Goal: Task Accomplishment & Management: Complete application form

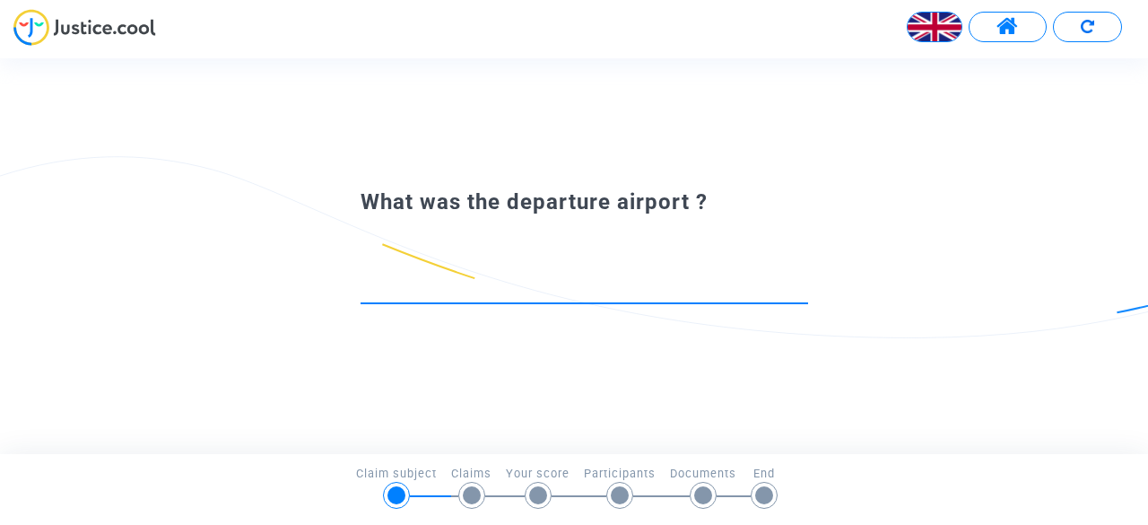
click at [432, 271] on div at bounding box center [585, 280] width 448 height 46
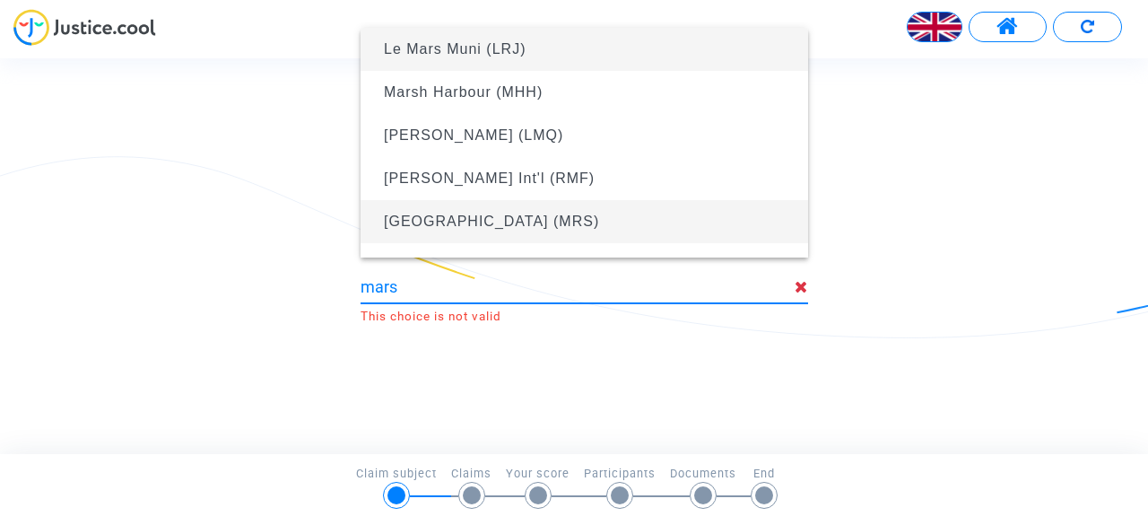
click at [455, 220] on span "[GEOGRAPHIC_DATA] (MRS)" at bounding box center [491, 221] width 215 height 15
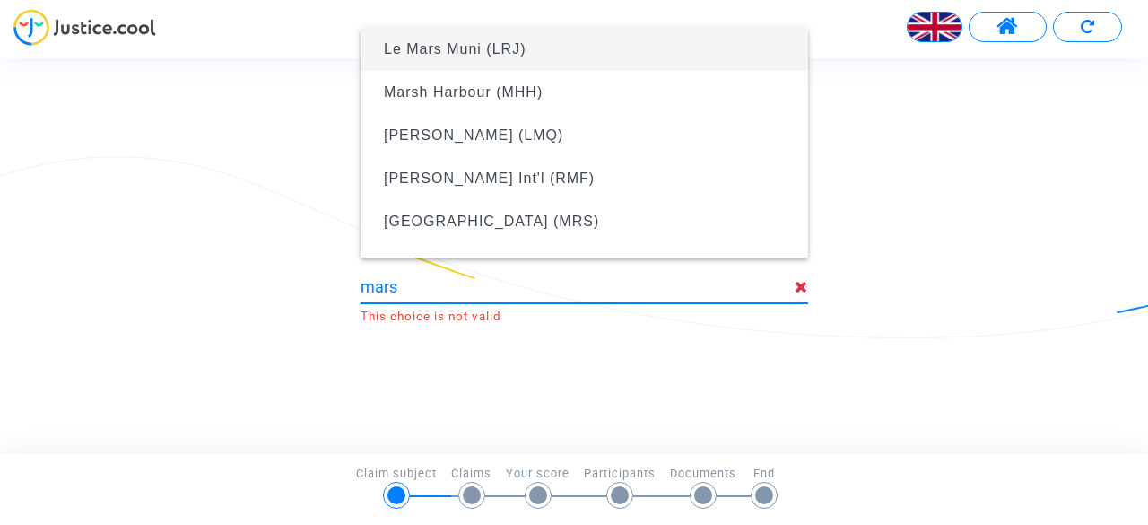
type input "[GEOGRAPHIC_DATA] (MRS)"
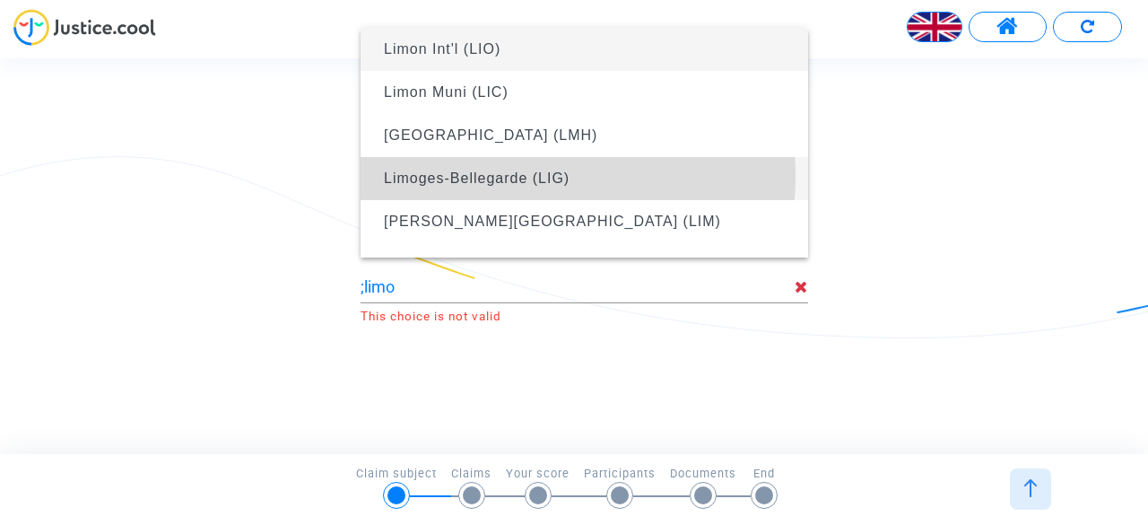
click at [490, 177] on span "Limoges-Bellegarde (LIG)" at bounding box center [477, 177] width 186 height 15
type input "Limoges-Bellegarde (LIG)"
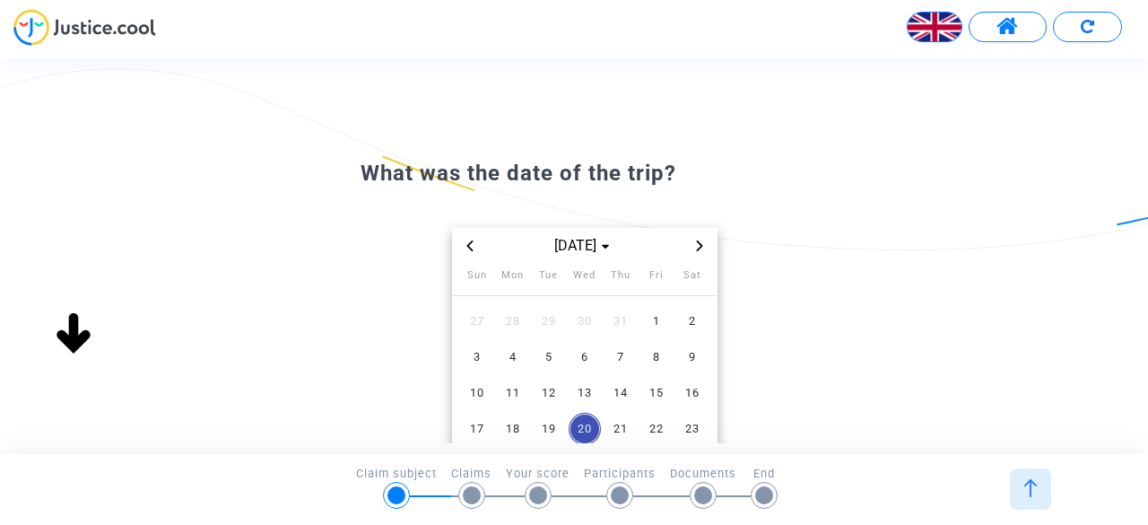
scroll to position [149, 0]
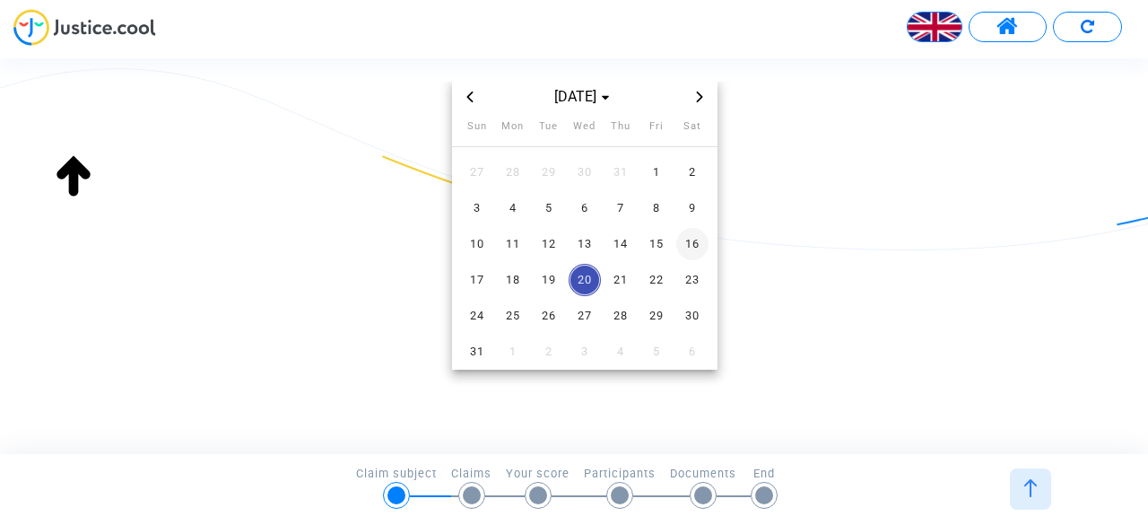
click at [686, 241] on span "16" at bounding box center [692, 244] width 32 height 32
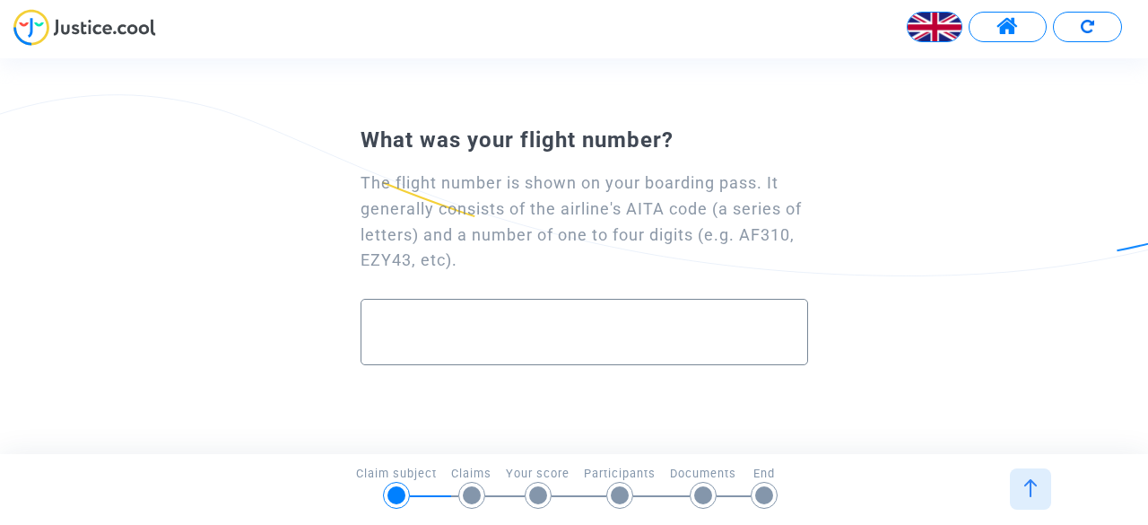
click at [442, 334] on input "text" at bounding box center [584, 332] width 410 height 21
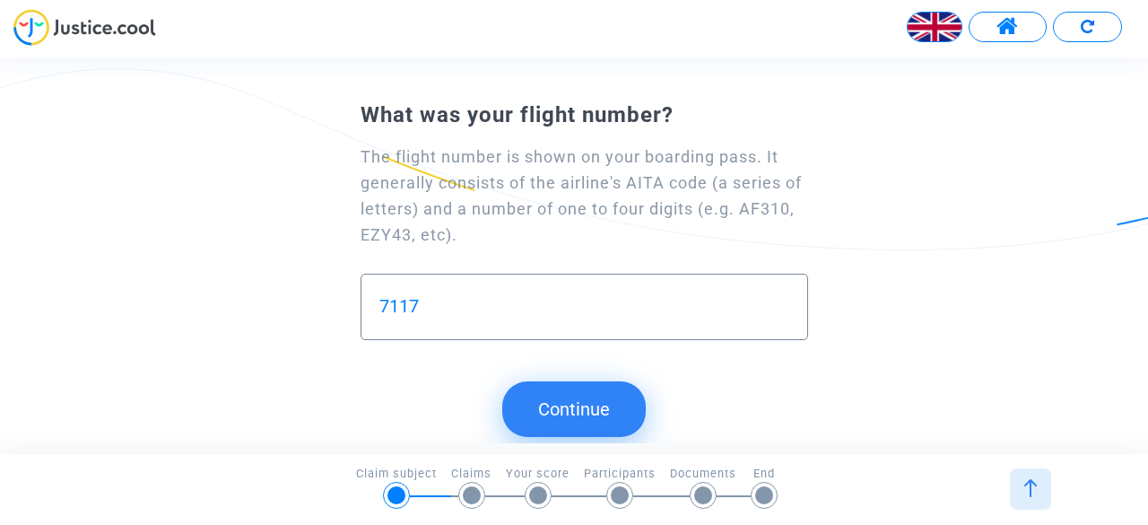
drag, startPoint x: 377, startPoint y: 306, endPoint x: 384, endPoint y: 317, distance: 12.9
click at [377, 308] on div "7117" at bounding box center [585, 307] width 448 height 66
click at [384, 304] on input "7117" at bounding box center [584, 306] width 410 height 21
click at [382, 307] on input "7117" at bounding box center [584, 306] width 410 height 21
type input "FR7117"
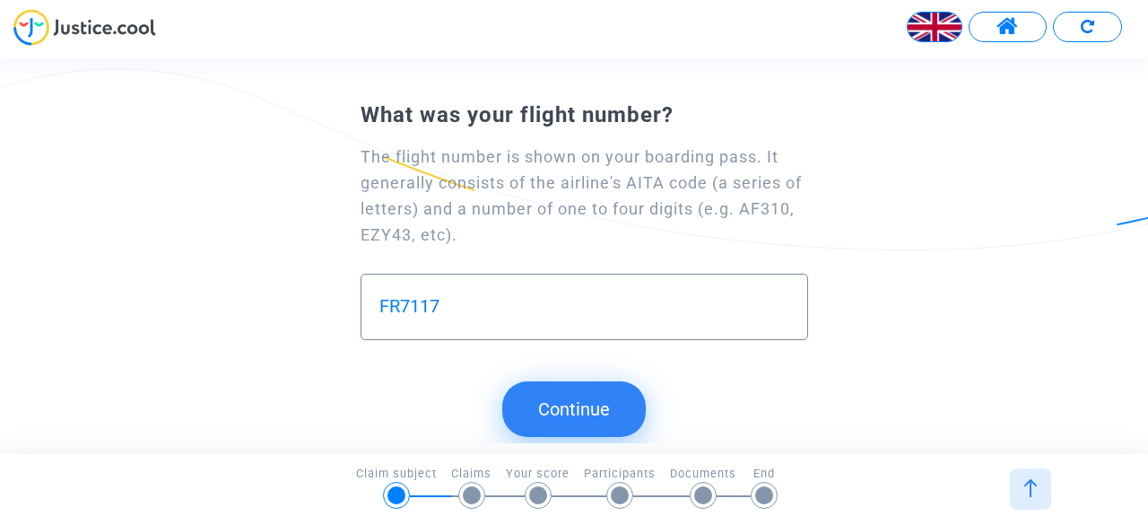
click at [564, 410] on button "Continue" at bounding box center [574, 409] width 144 height 56
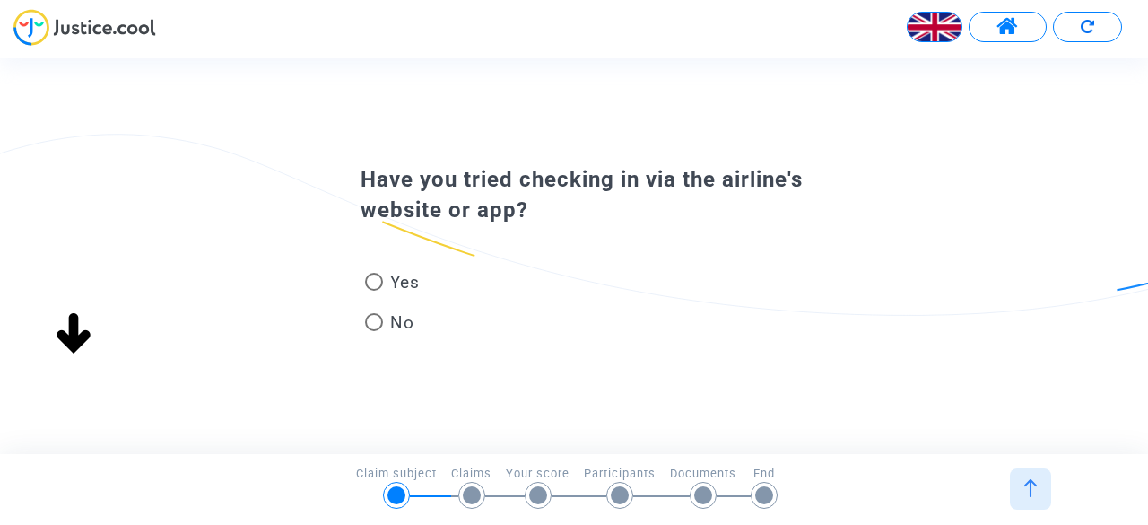
scroll to position [0, 0]
click at [371, 282] on span at bounding box center [374, 282] width 18 height 18
click at [373, 291] on input "Yes" at bounding box center [373, 291] width 1 height 1
radio input "true"
click at [372, 281] on span at bounding box center [374, 282] width 18 height 18
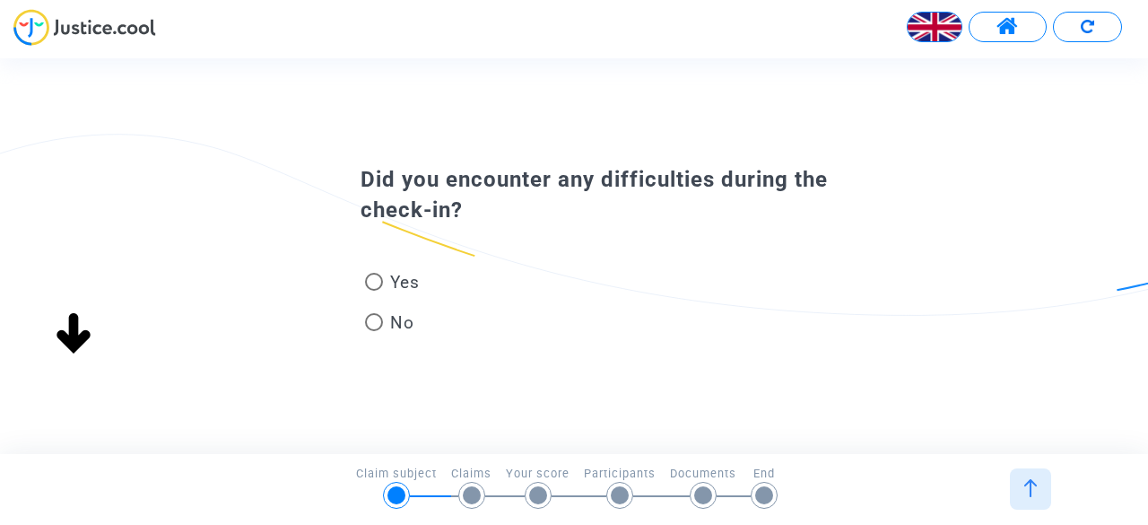
click at [373, 291] on input "Yes" at bounding box center [373, 291] width 1 height 1
radio input "true"
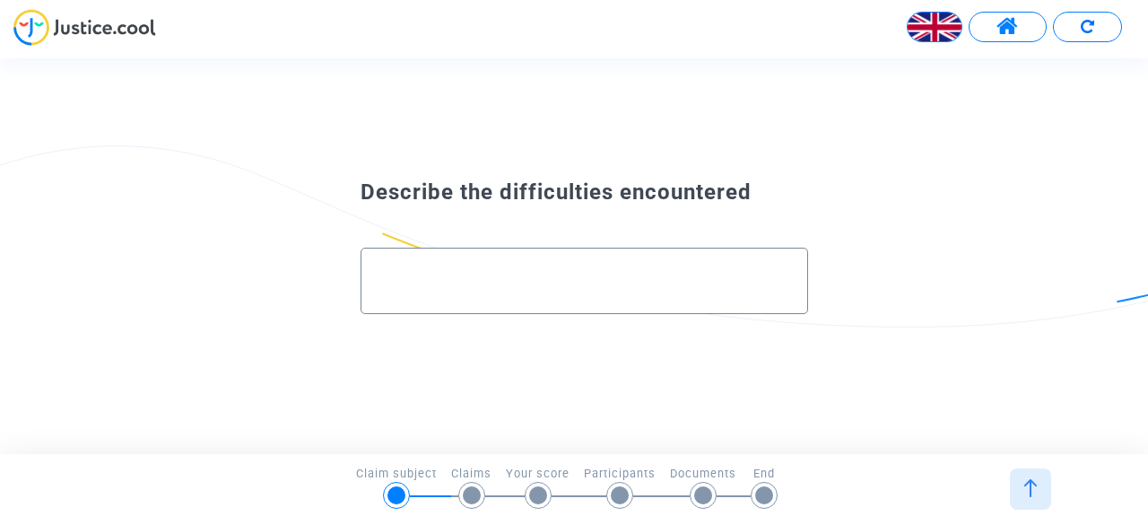
click at [454, 273] on input "text" at bounding box center [584, 280] width 410 height 21
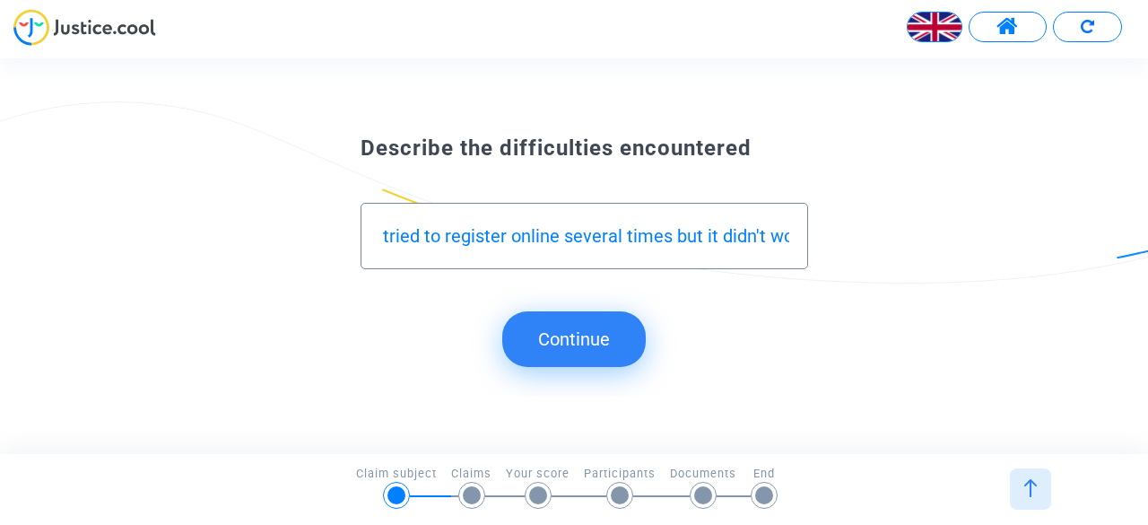
scroll to position [0, 36]
type input "We tried to register online several times but it didn't work"
click at [562, 333] on button "Continue" at bounding box center [574, 339] width 144 height 56
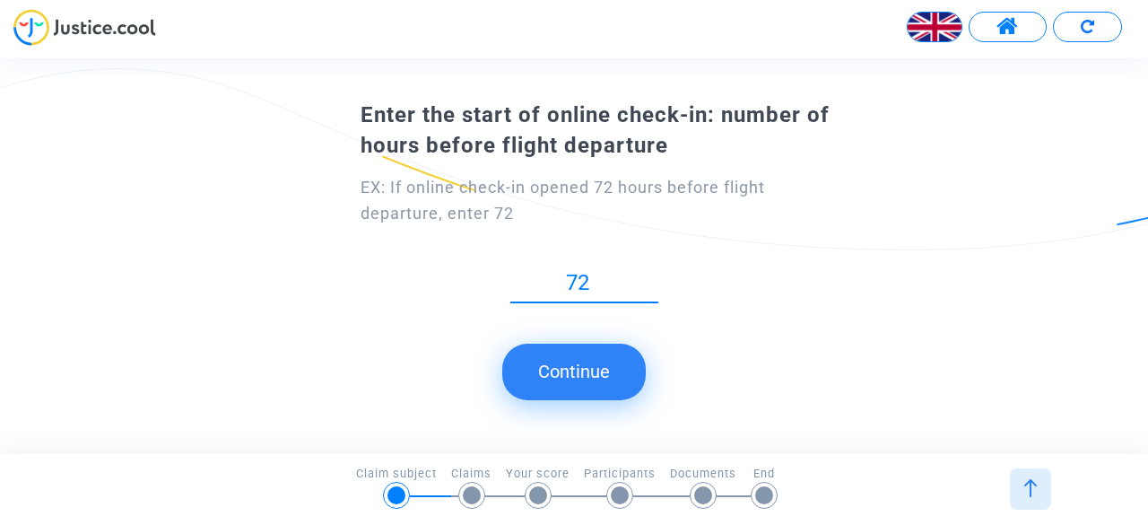
type input "72"
click at [584, 374] on button "Continue" at bounding box center [574, 372] width 144 height 56
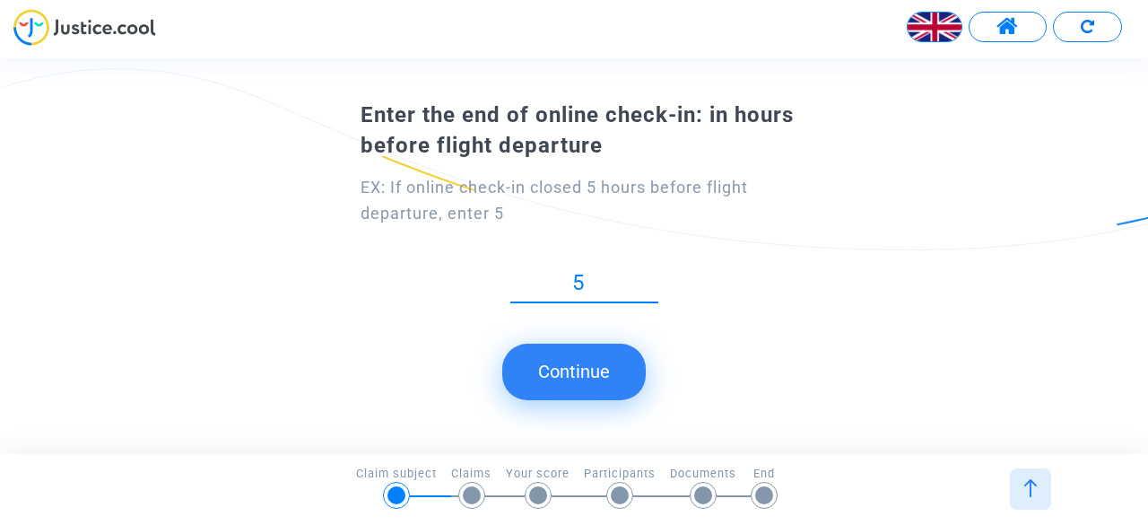
type input "5"
click at [587, 378] on button "Continue" at bounding box center [574, 372] width 144 height 56
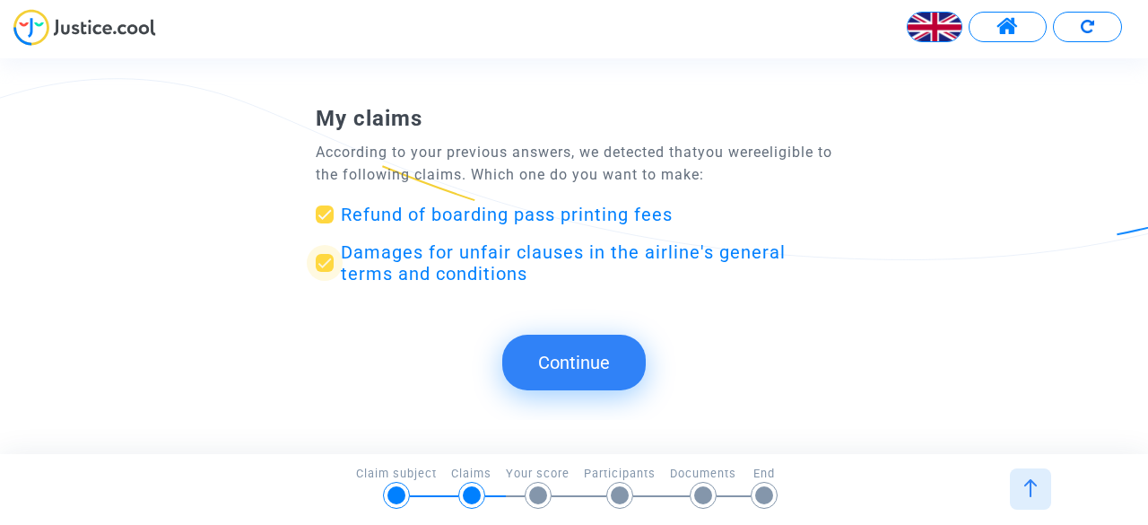
click at [330, 261] on span at bounding box center [325, 263] width 18 height 18
click at [325, 272] on input "Damages for unfair clauses in the airline's general terms and conditions" at bounding box center [324, 272] width 1 height 1
checkbox input "false"
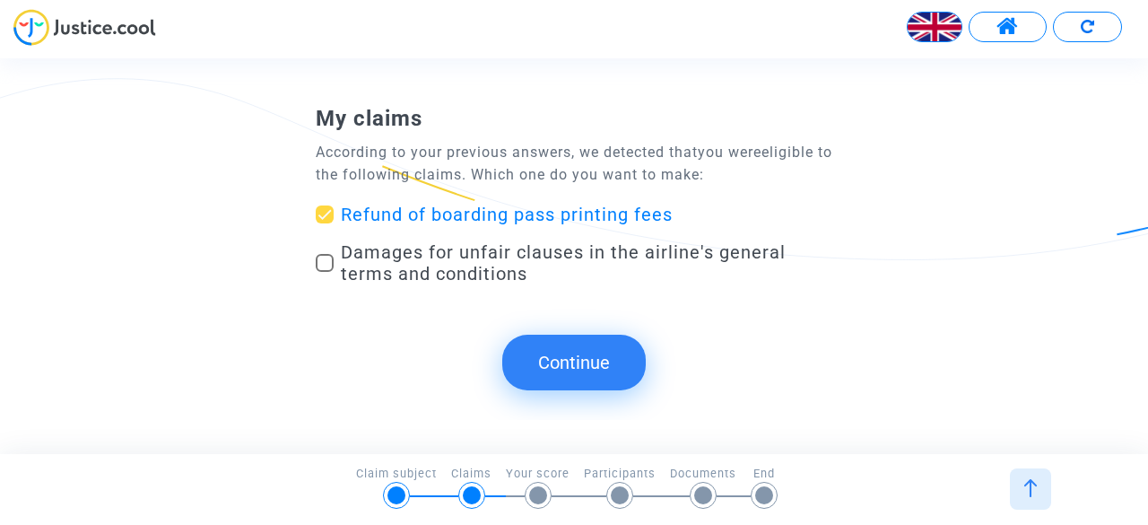
click at [615, 355] on button "Continue" at bounding box center [574, 363] width 144 height 56
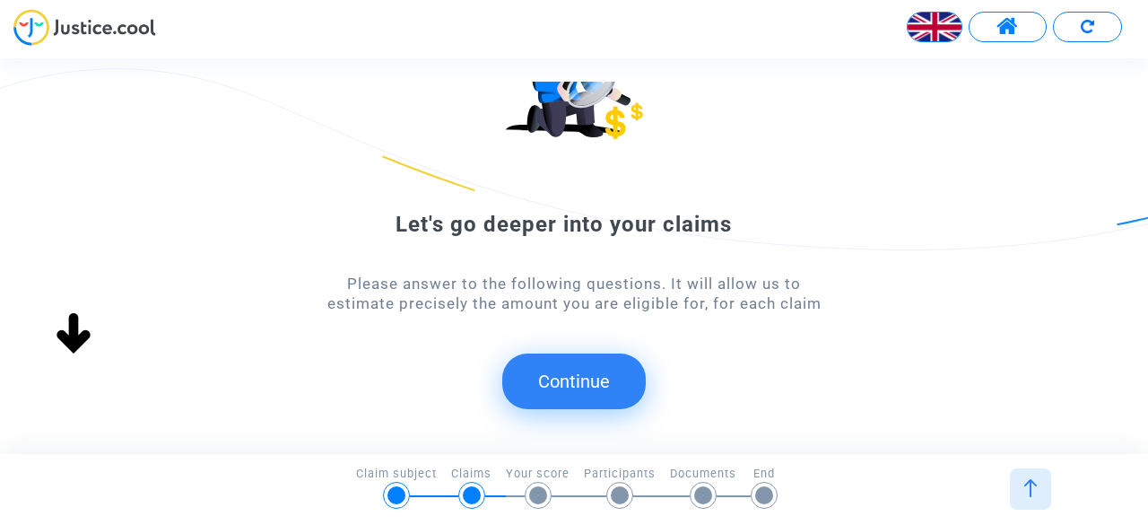
scroll to position [162, 0]
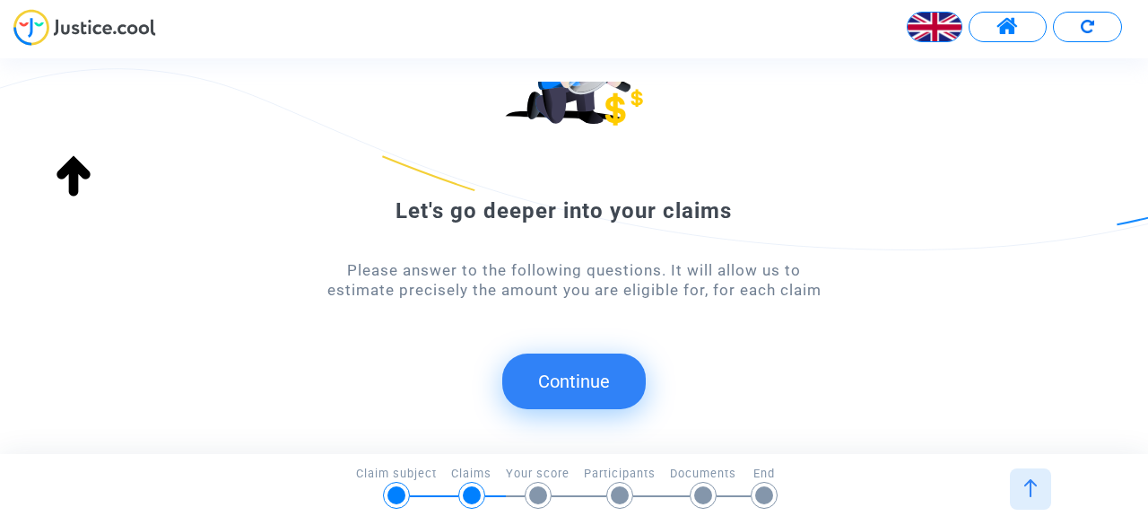
click at [594, 381] on button "Continue" at bounding box center [574, 381] width 144 height 56
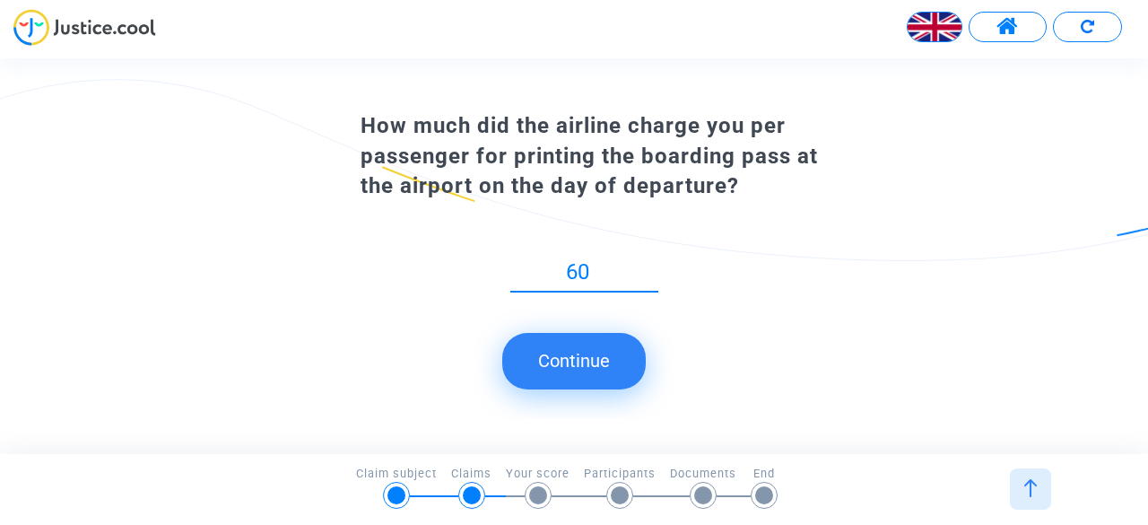
click at [652, 275] on input "60" at bounding box center [584, 272] width 148 height 24
click at [651, 257] on div "60" at bounding box center [584, 266] width 148 height 50
drag, startPoint x: 593, startPoint y: 261, endPoint x: 496, endPoint y: 276, distance: 98.1
click at [496, 276] on div "60" at bounding box center [585, 276] width 448 height 71
drag, startPoint x: 594, startPoint y: 351, endPoint x: 603, endPoint y: 367, distance: 18.5
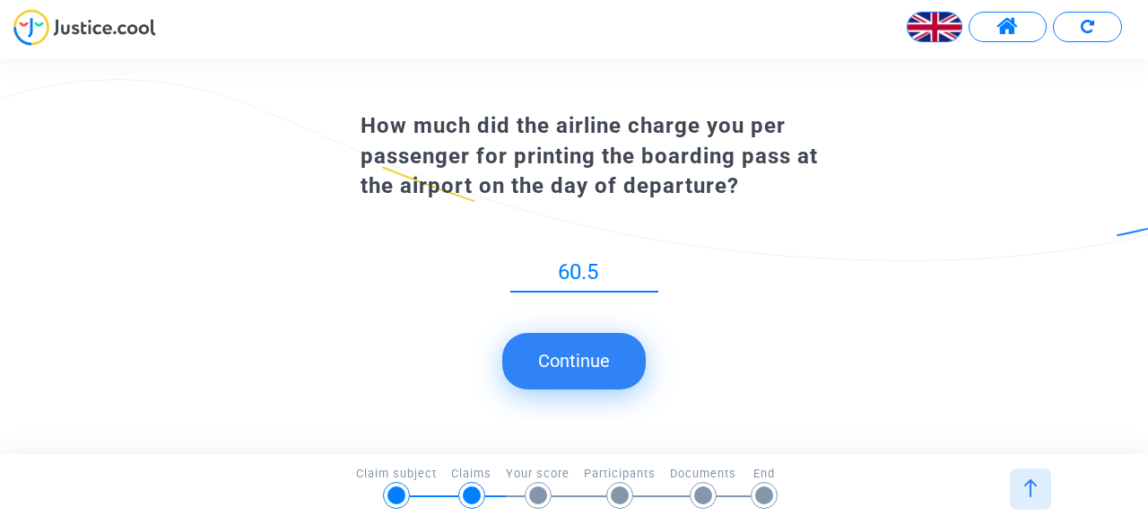
click at [594, 352] on button "Continue" at bounding box center [574, 361] width 144 height 56
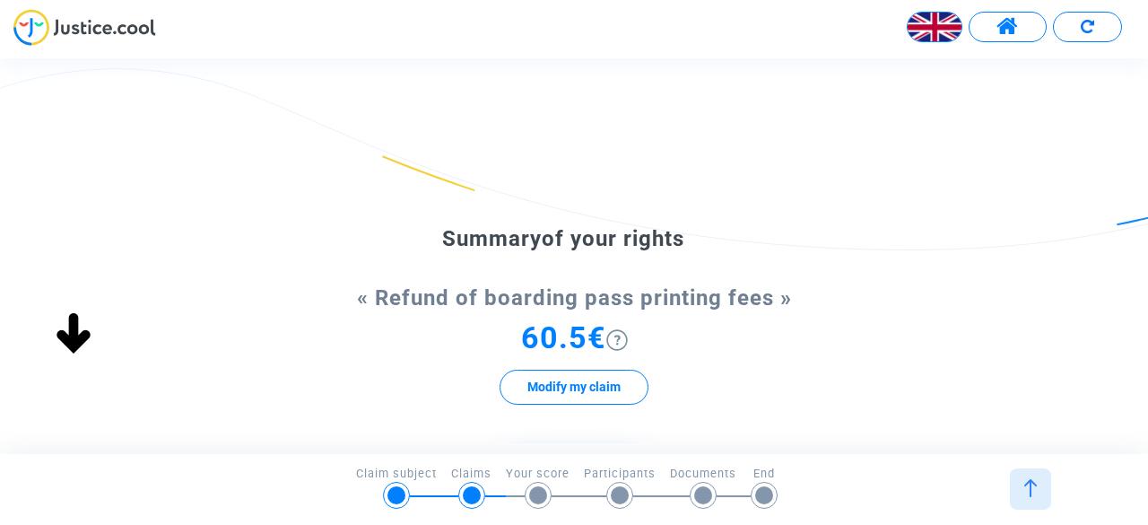
scroll to position [0, 0]
click at [1024, 478] on div at bounding box center [1030, 488] width 41 height 41
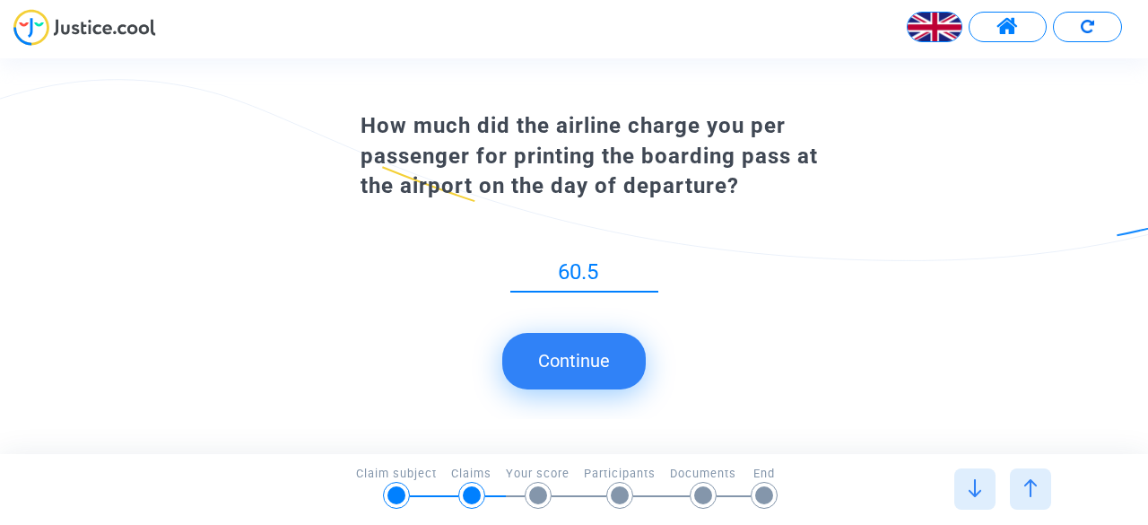
drag, startPoint x: 599, startPoint y: 268, endPoint x: 512, endPoint y: 278, distance: 87.6
click at [512, 278] on input "60.5" at bounding box center [584, 272] width 148 height 24
drag, startPoint x: 619, startPoint y: 275, endPoint x: 517, endPoint y: 277, distance: 102.3
click at [517, 277] on input "362.96" at bounding box center [584, 272] width 148 height 24
type input "363"
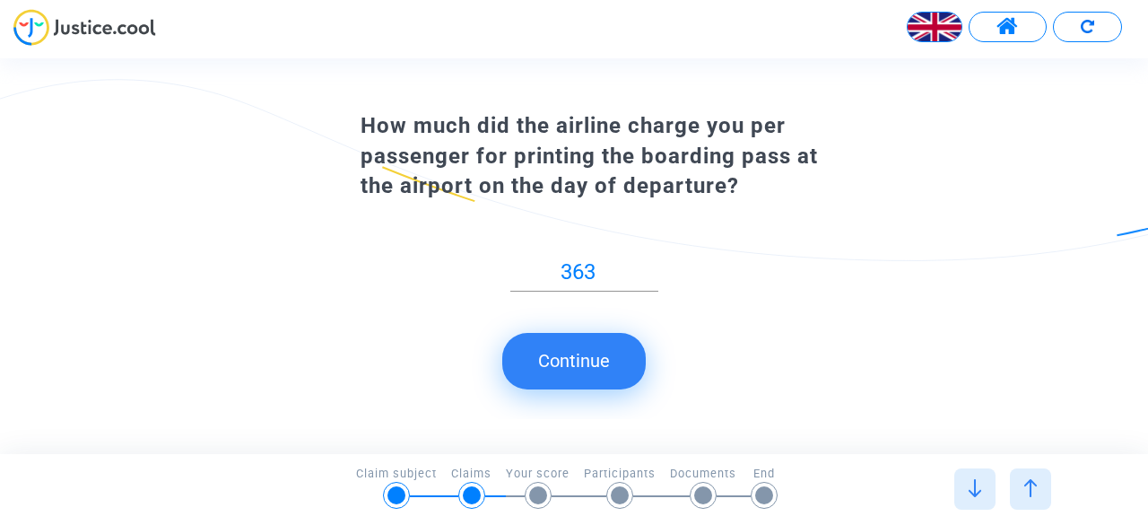
click at [567, 364] on button "Continue" at bounding box center [574, 361] width 144 height 56
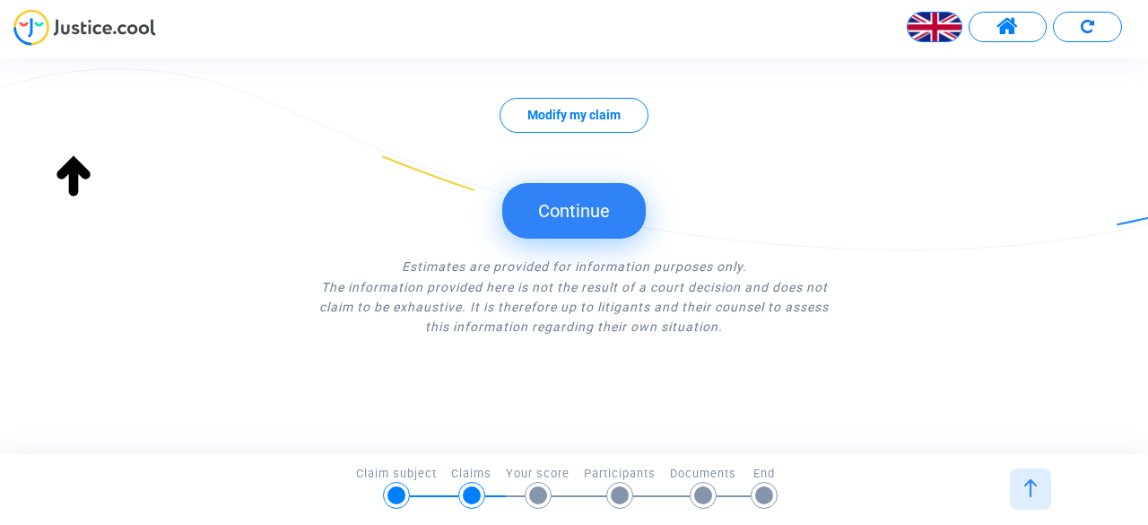
scroll to position [122, 0]
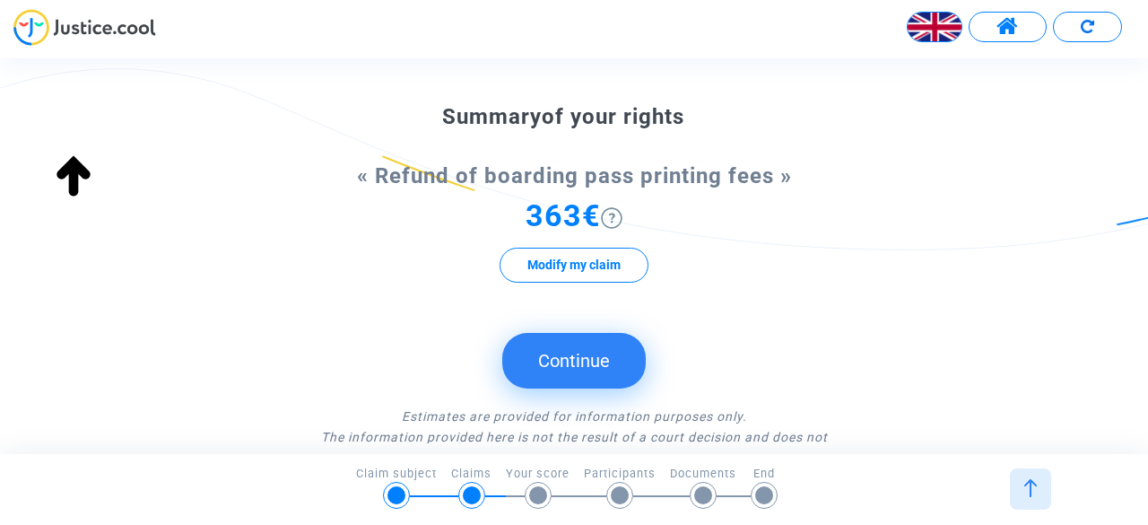
click at [558, 355] on button "Continue" at bounding box center [574, 361] width 144 height 56
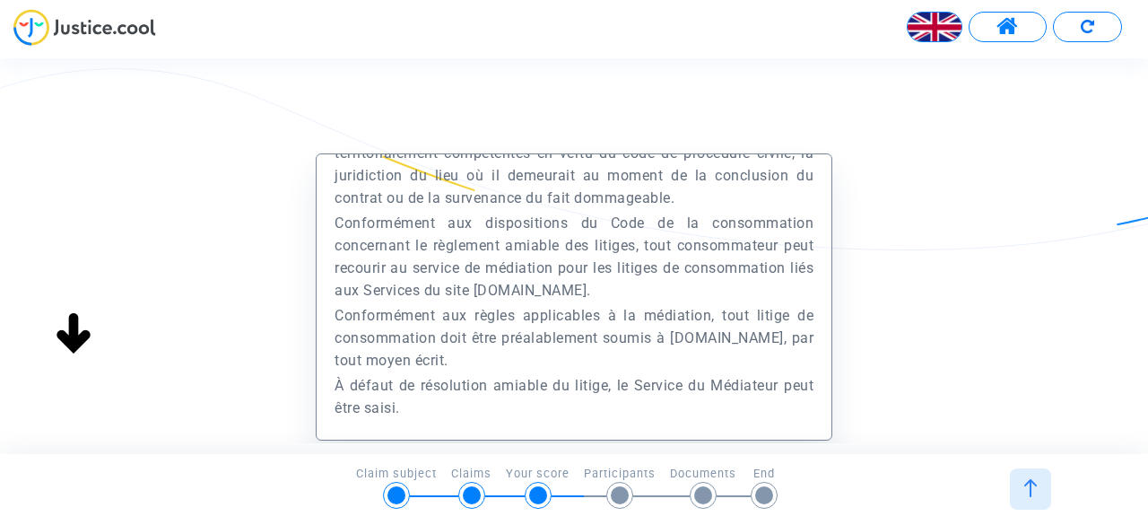
scroll to position [149, 0]
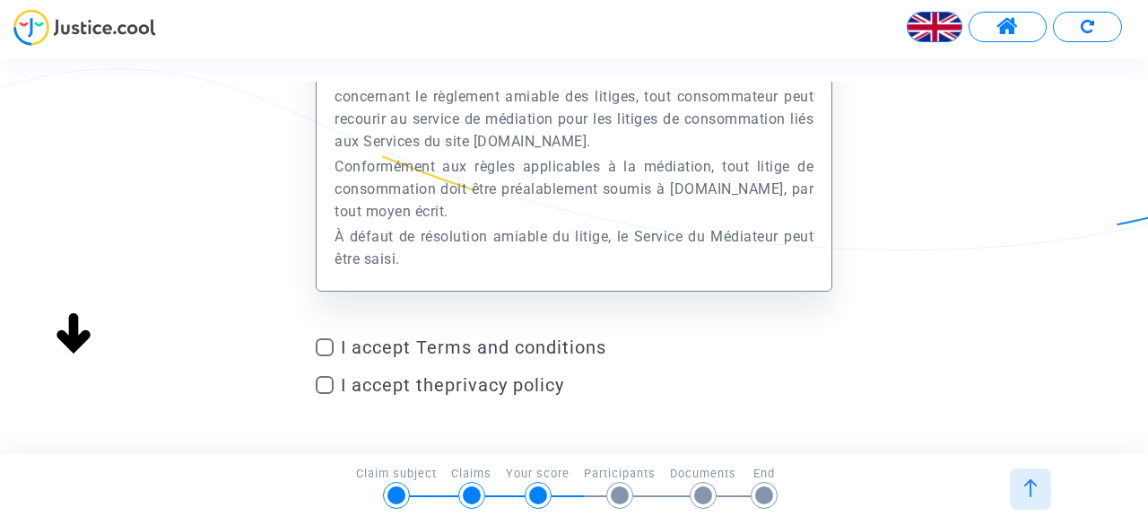
click at [328, 345] on span at bounding box center [325, 347] width 18 height 18
click at [325, 356] on input "I accept Terms and conditions" at bounding box center [324, 356] width 1 height 1
checkbox input "true"
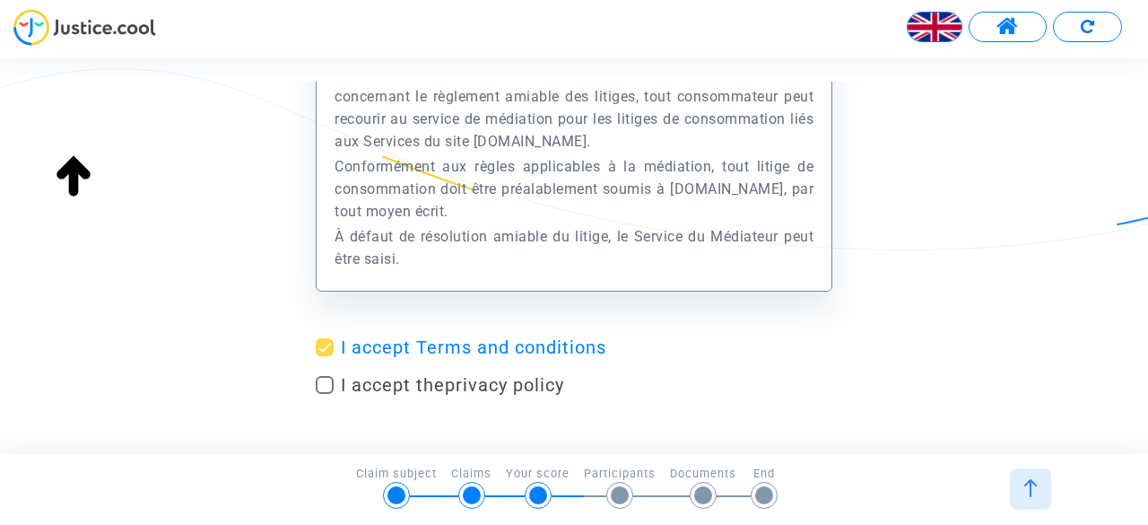
click at [325, 392] on span at bounding box center [325, 385] width 18 height 18
click at [325, 394] on input "I accept the privacy policy" at bounding box center [324, 394] width 1 height 1
checkbox input "true"
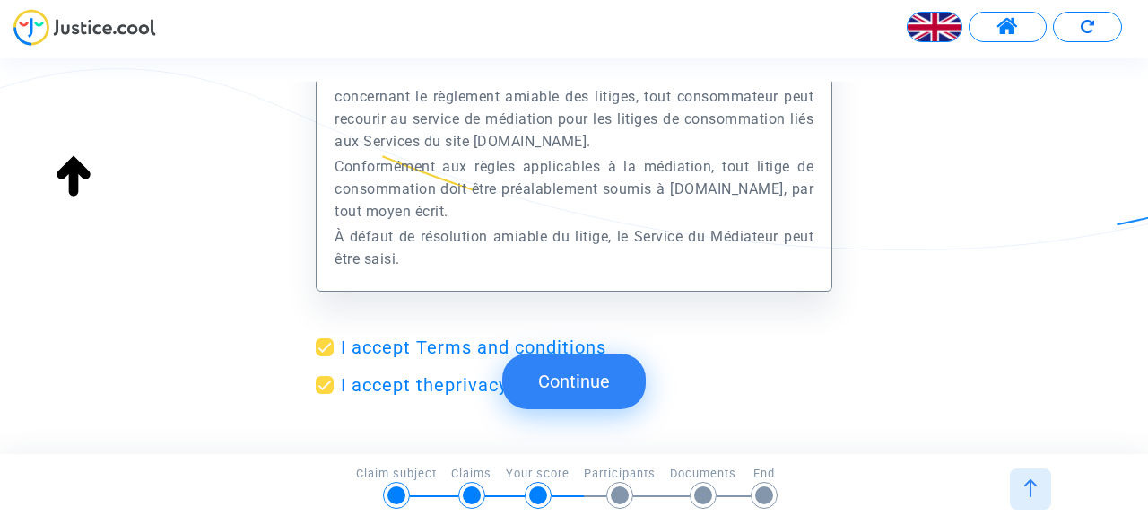
click at [598, 381] on button "Continue" at bounding box center [574, 381] width 144 height 56
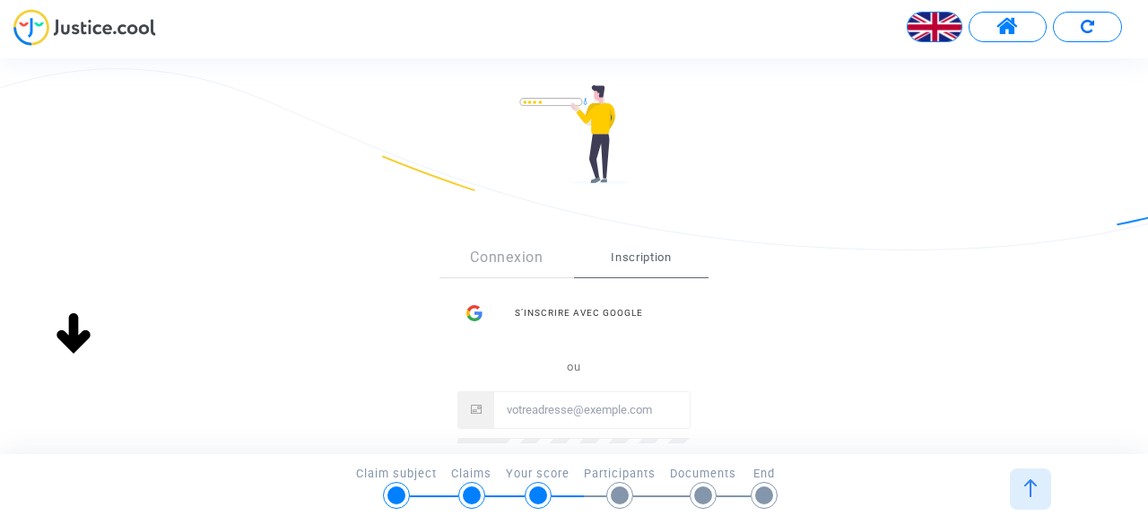
scroll to position [299, 0]
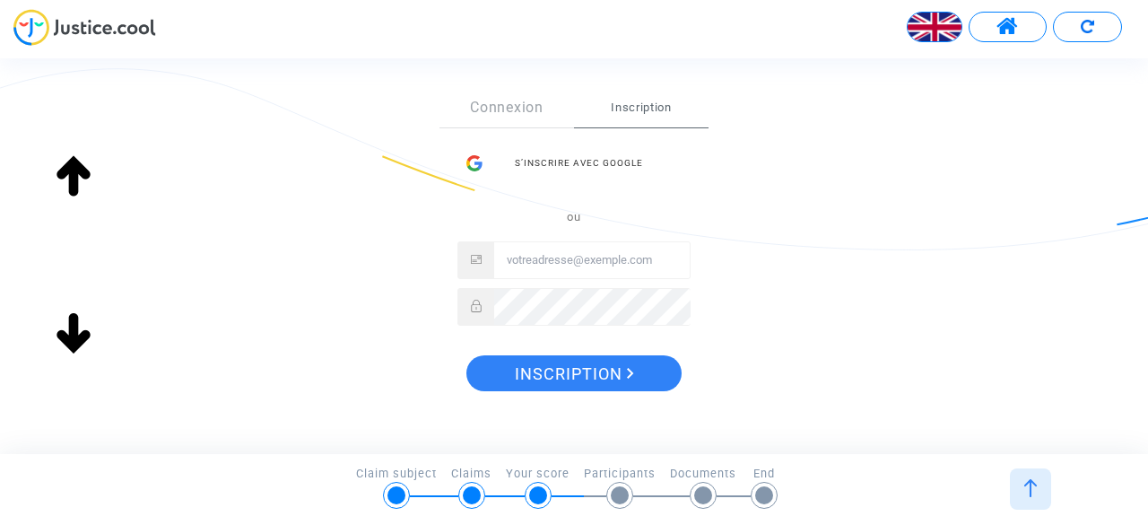
click at [649, 105] on span "Inscription" at bounding box center [641, 107] width 135 height 39
click at [599, 161] on div "S’inscrire avec Google" at bounding box center [574, 163] width 233 height 36
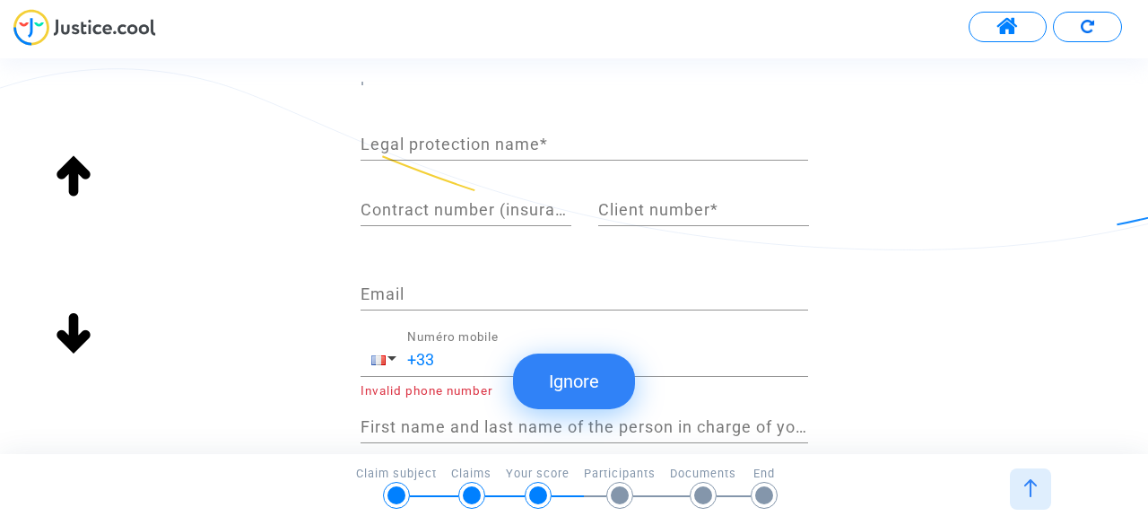
scroll to position [149, 0]
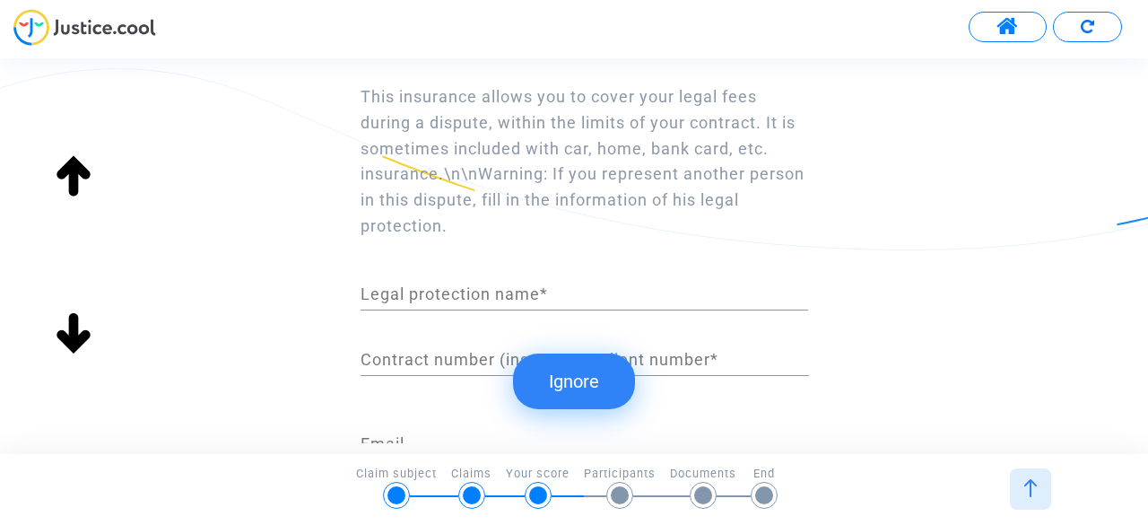
drag, startPoint x: 583, startPoint y: 378, endPoint x: 596, endPoint y: 362, distance: 19.8
click at [583, 376] on button "Ignore" at bounding box center [574, 381] width 122 height 56
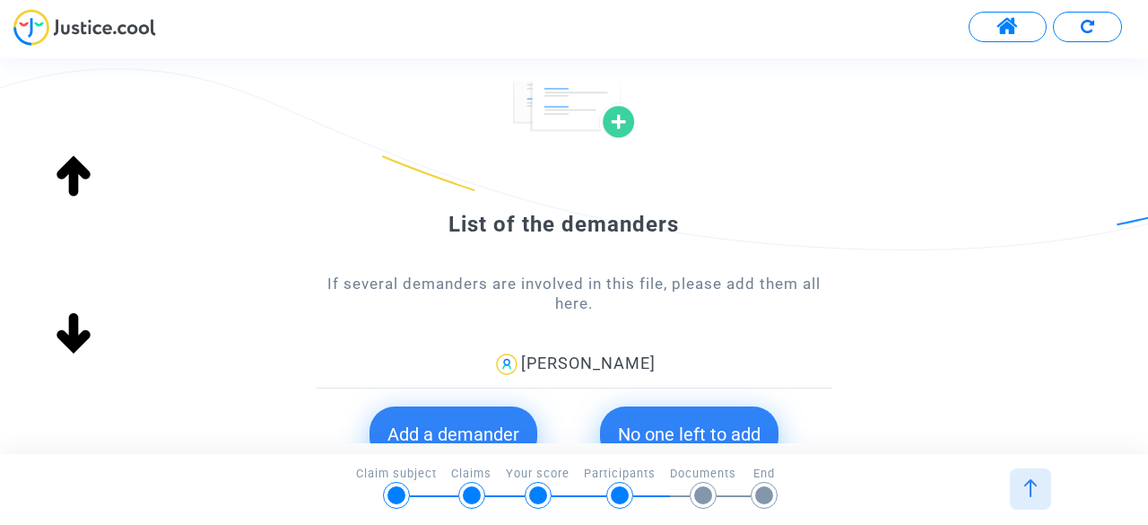
click at [705, 417] on button "No one left to add" at bounding box center [689, 434] width 179 height 56
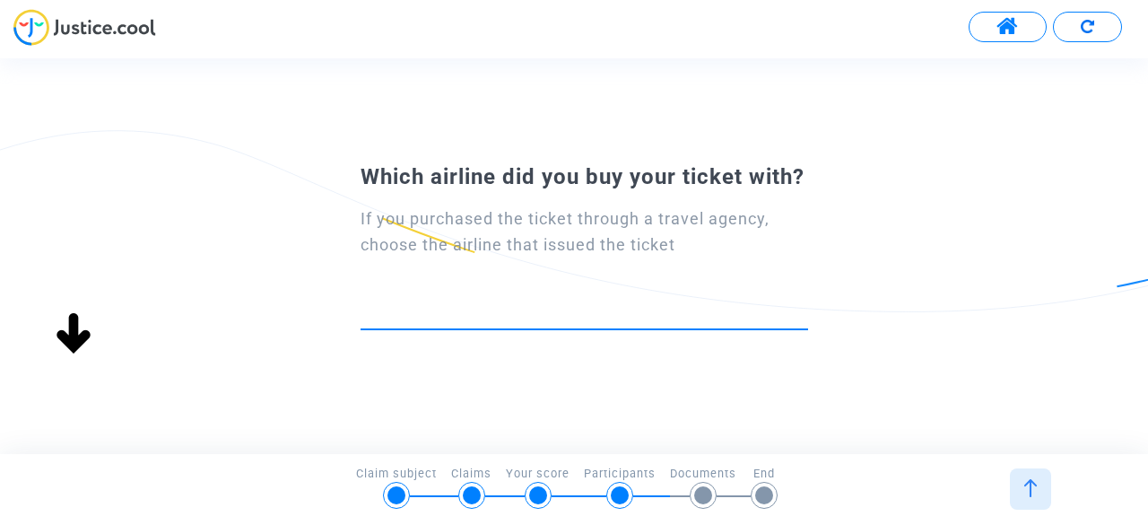
scroll to position [0, 0]
click at [411, 308] on input at bounding box center [585, 313] width 448 height 18
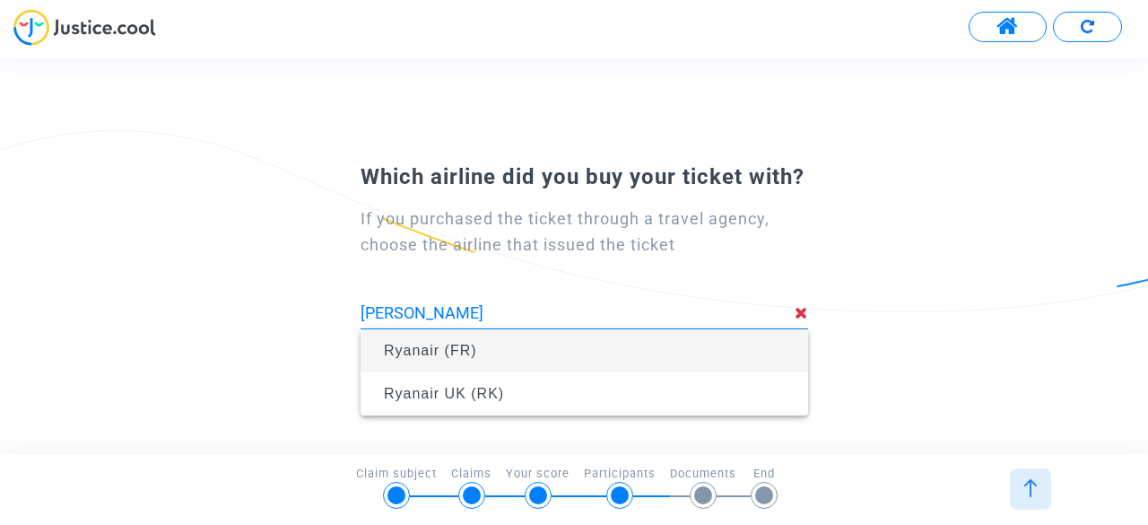
click at [428, 341] on span "Ryanair (FR)" at bounding box center [584, 350] width 419 height 43
type input "Ryanair (FR)"
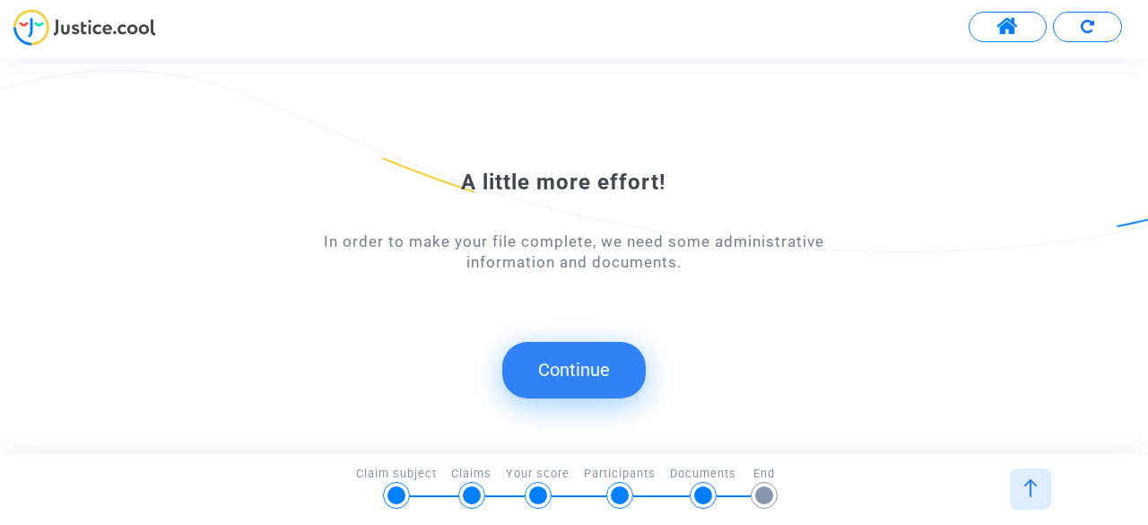
click at [581, 374] on button "Continue" at bounding box center [574, 370] width 144 height 56
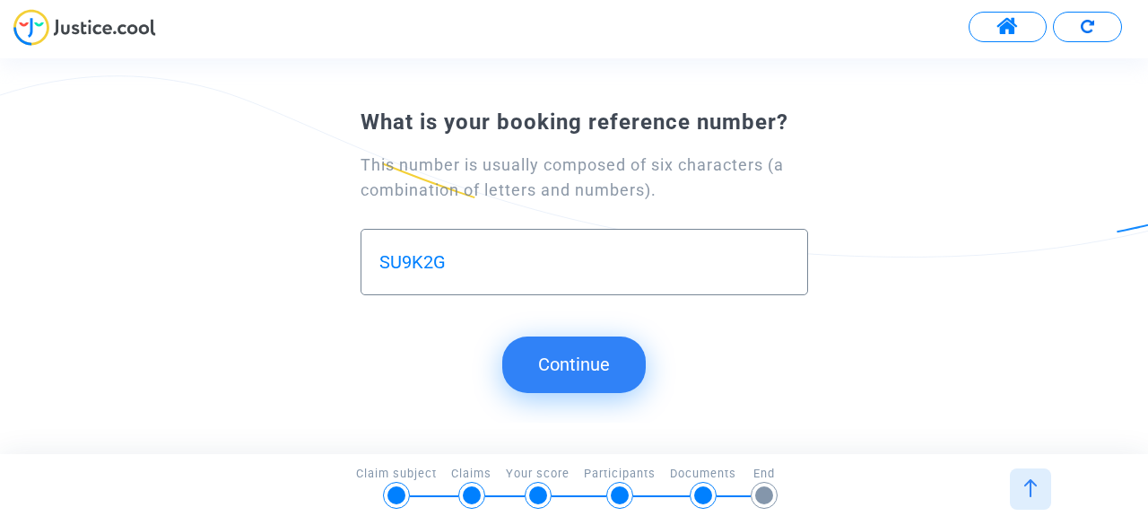
type input "SU9K2G"
click at [555, 356] on button "Continue" at bounding box center [574, 364] width 144 height 56
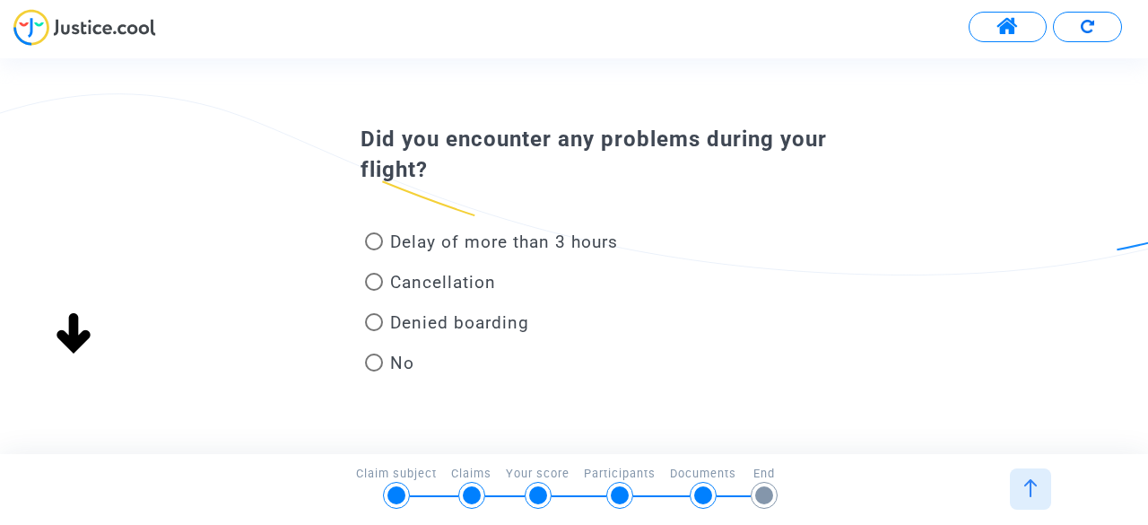
click at [371, 359] on span at bounding box center [374, 362] width 18 height 18
click at [373, 371] on input "No" at bounding box center [373, 371] width 1 height 1
radio input "true"
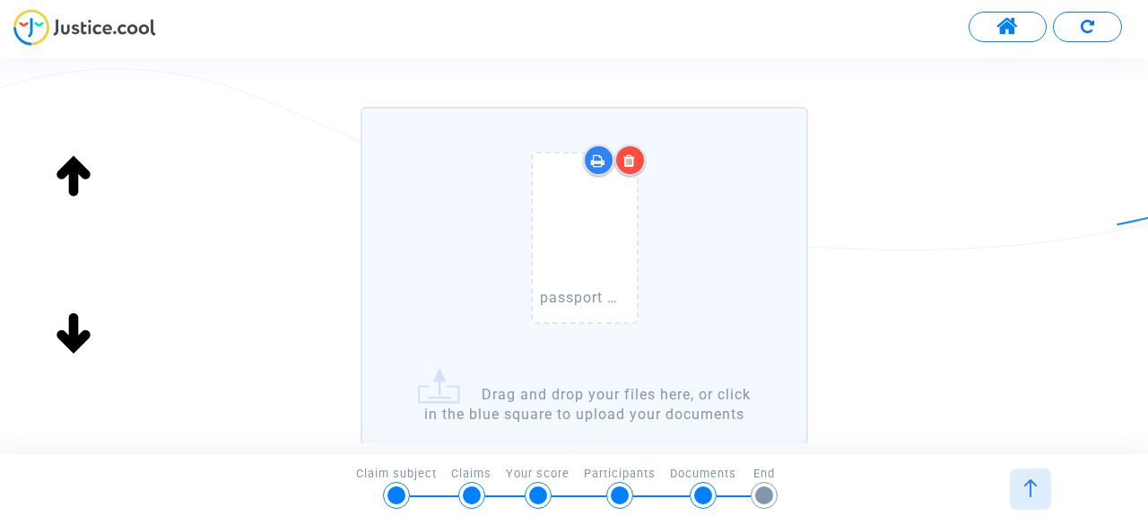
scroll to position [299, 0]
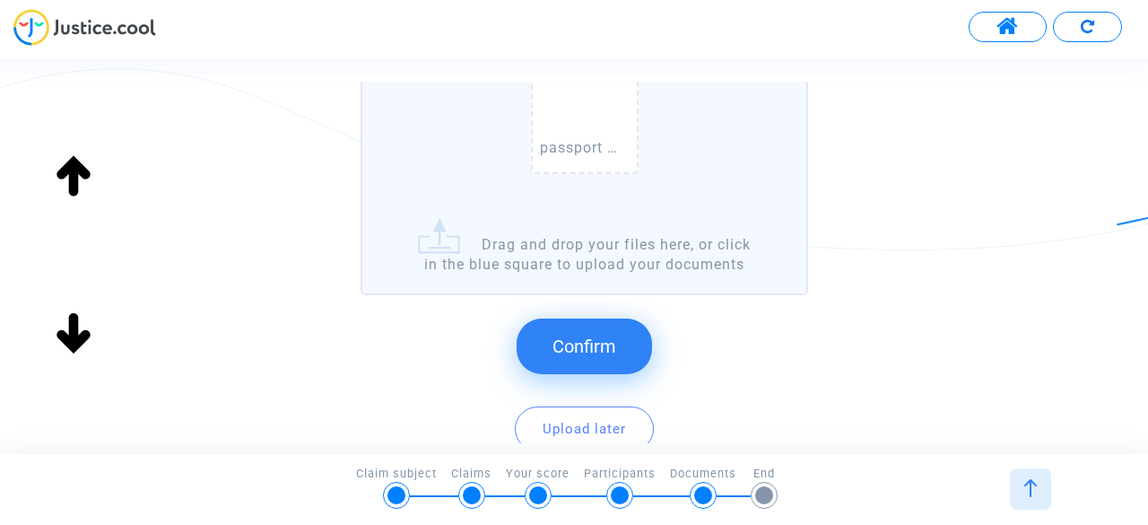
click at [585, 357] on span "Confirm" at bounding box center [585, 347] width 64 height 22
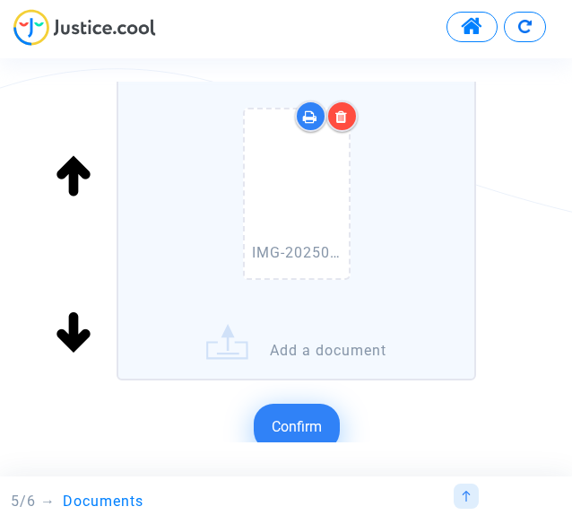
scroll to position [598, 0]
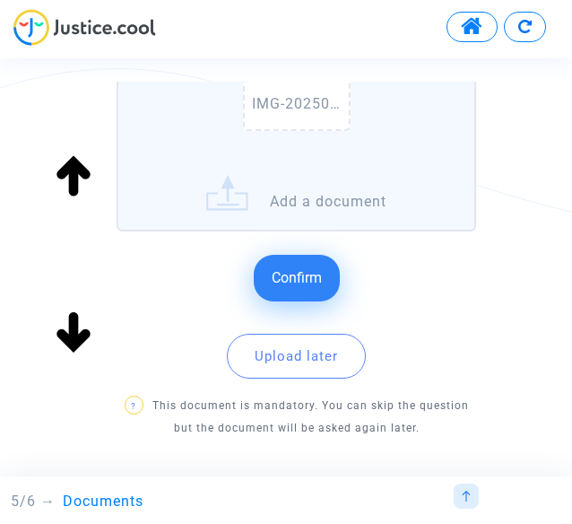
click at [291, 273] on span "Confirm" at bounding box center [297, 277] width 50 height 17
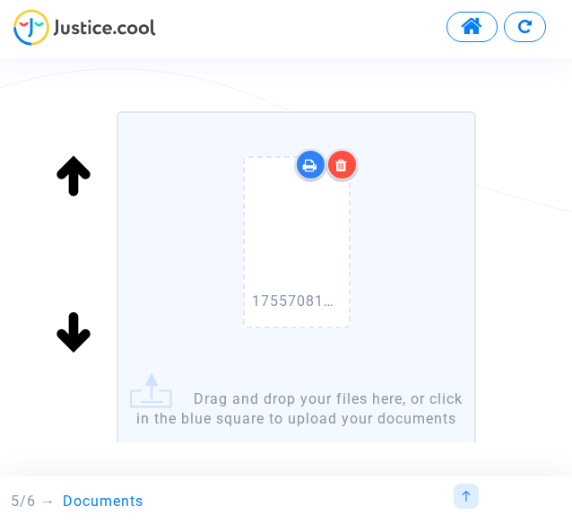
scroll to position [481, 0]
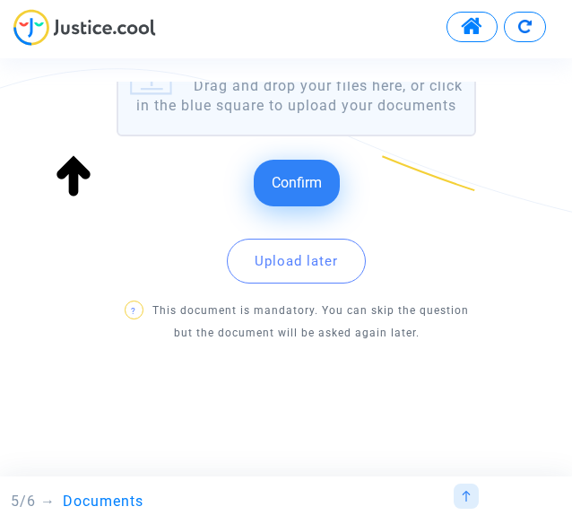
click at [281, 185] on span "Confirm" at bounding box center [297, 182] width 50 height 17
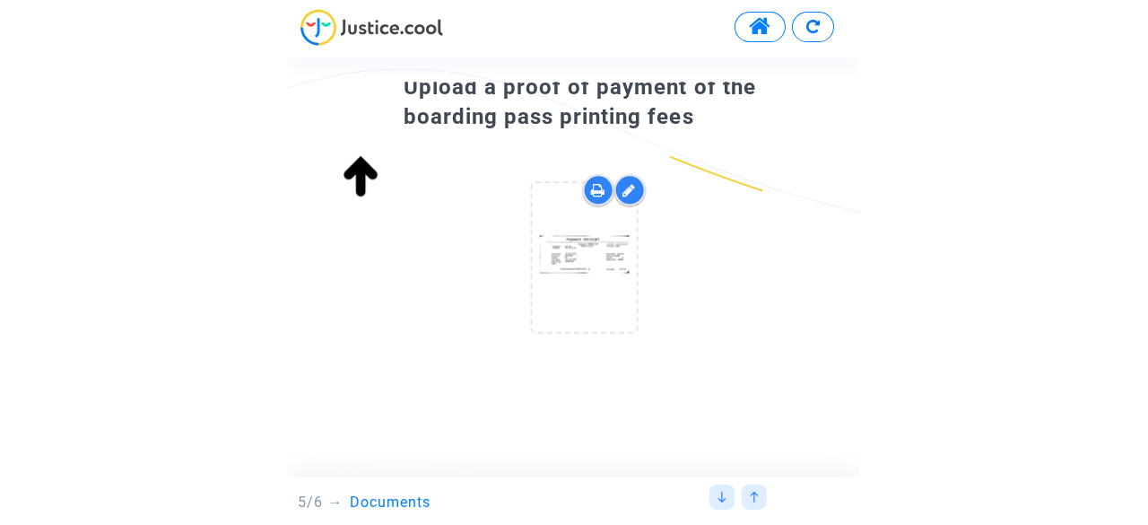
scroll to position [0, 0]
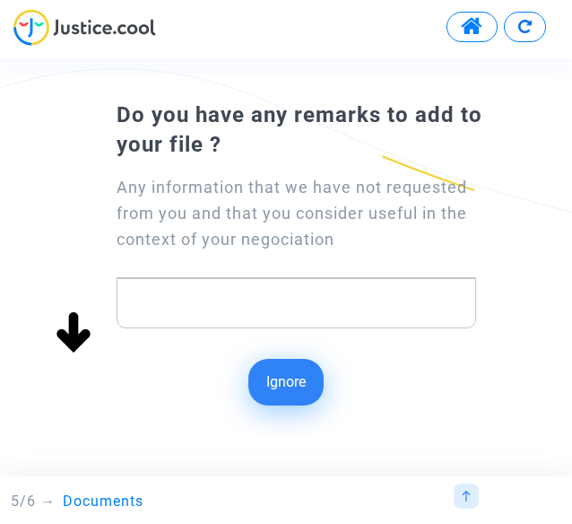
click at [163, 284] on div "Rich Text Editor, main" at bounding box center [297, 303] width 361 height 50
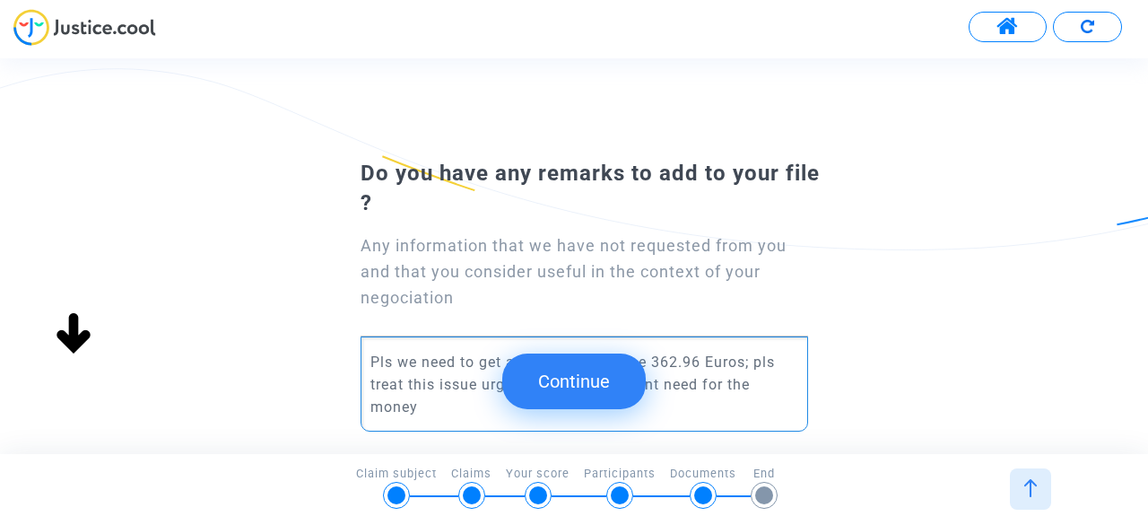
click at [572, 362] on button "Continue" at bounding box center [574, 381] width 144 height 56
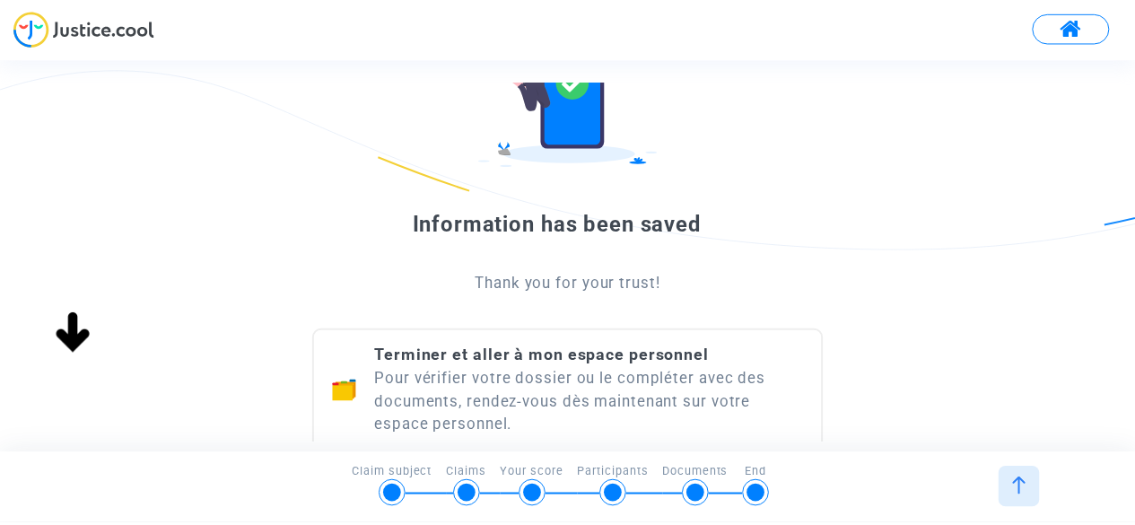
scroll to position [285, 0]
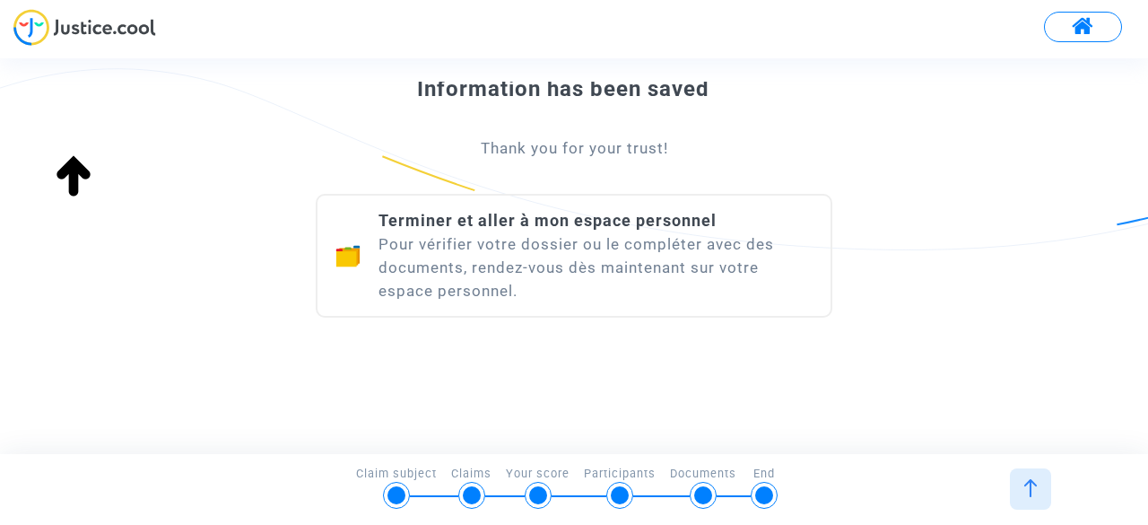
click at [536, 250] on div "Terminer et aller à mon espace personnel Pour vérifier votre dossier ou le comp…" at bounding box center [596, 255] width 434 height 93
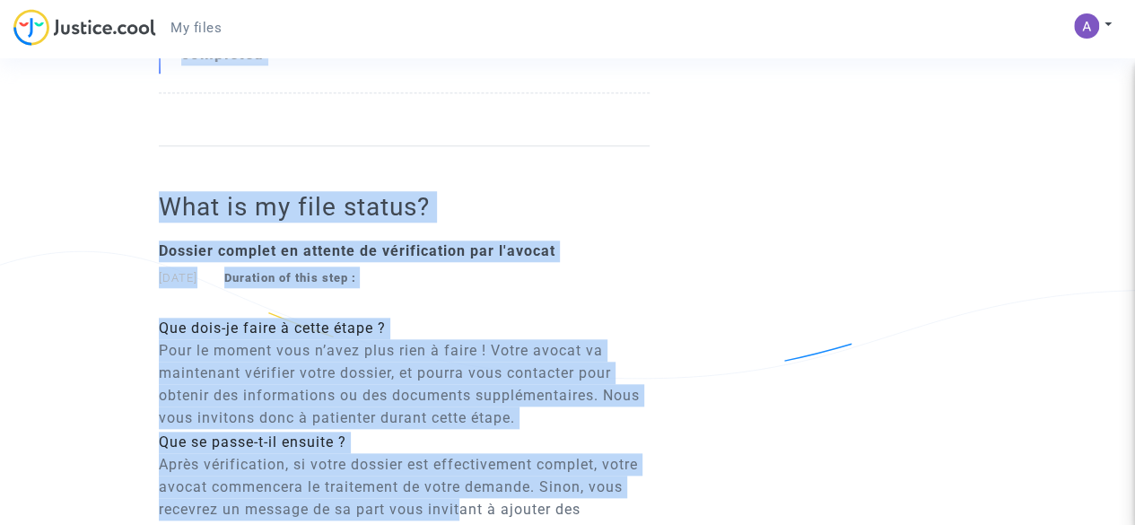
scroll to position [995, 0]
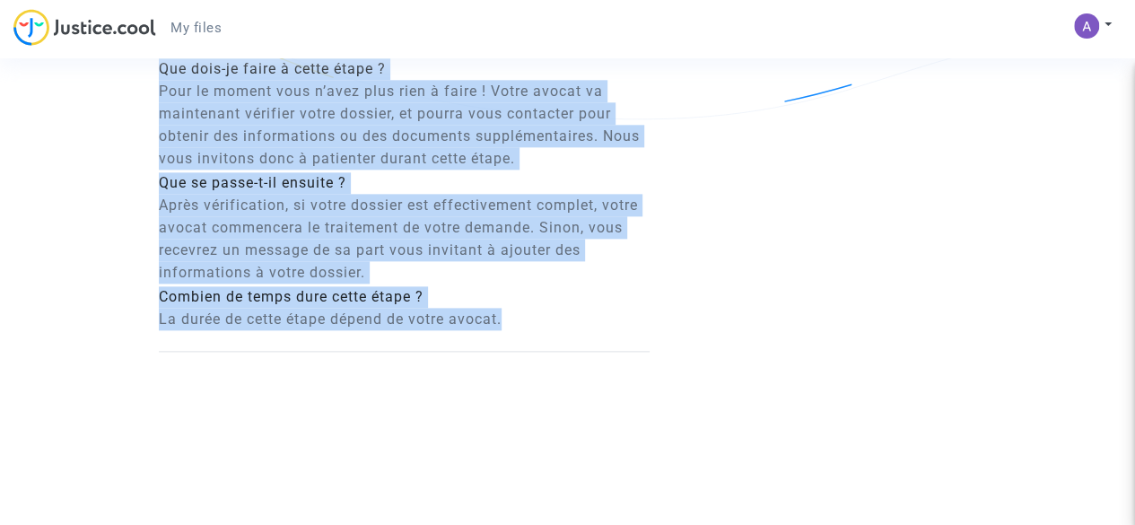
drag, startPoint x: 161, startPoint y: 132, endPoint x: 702, endPoint y: 415, distance: 611.6
copy div "Ref. CFR-250820-K66A Step Dossier complet en attente de vérification par l'avoc…"
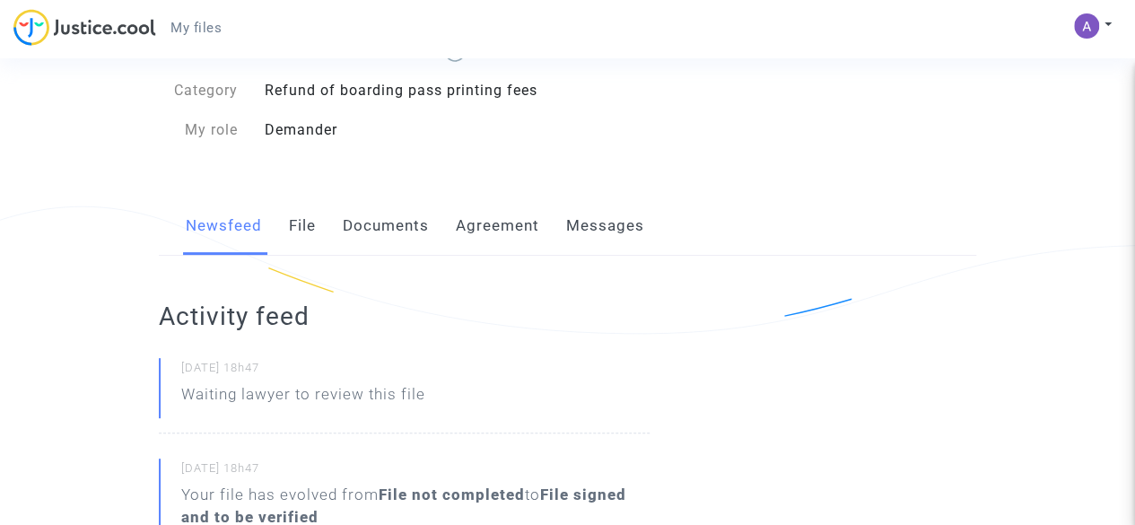
scroll to position [0, 0]
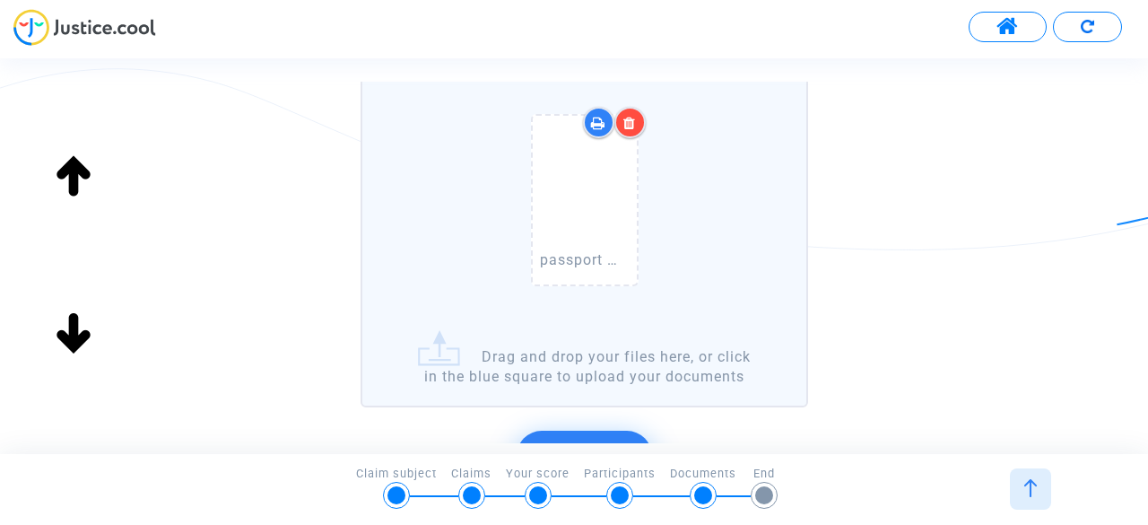
scroll to position [484, 0]
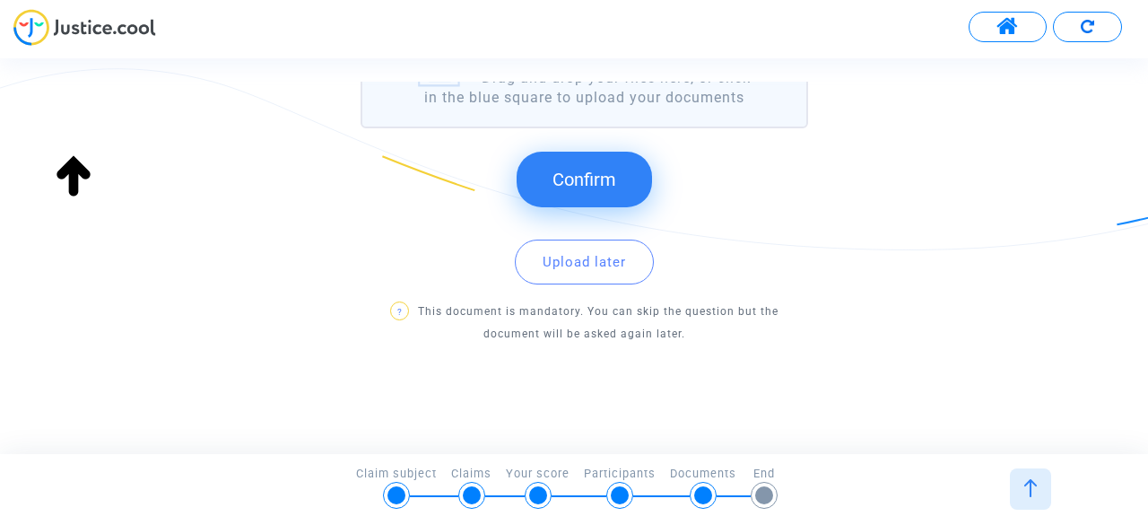
click at [583, 183] on span "Confirm" at bounding box center [585, 180] width 64 height 22
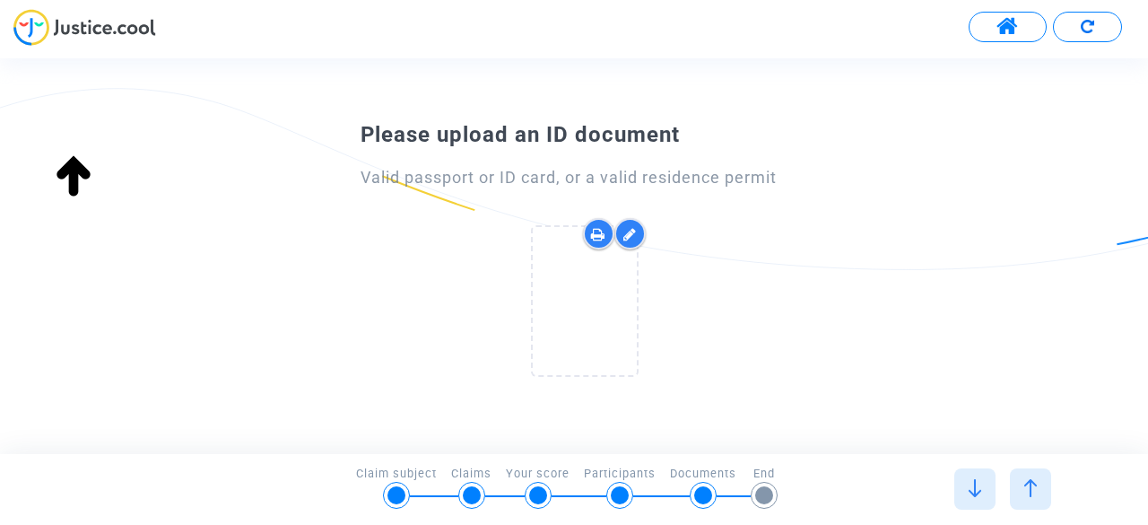
scroll to position [213, 0]
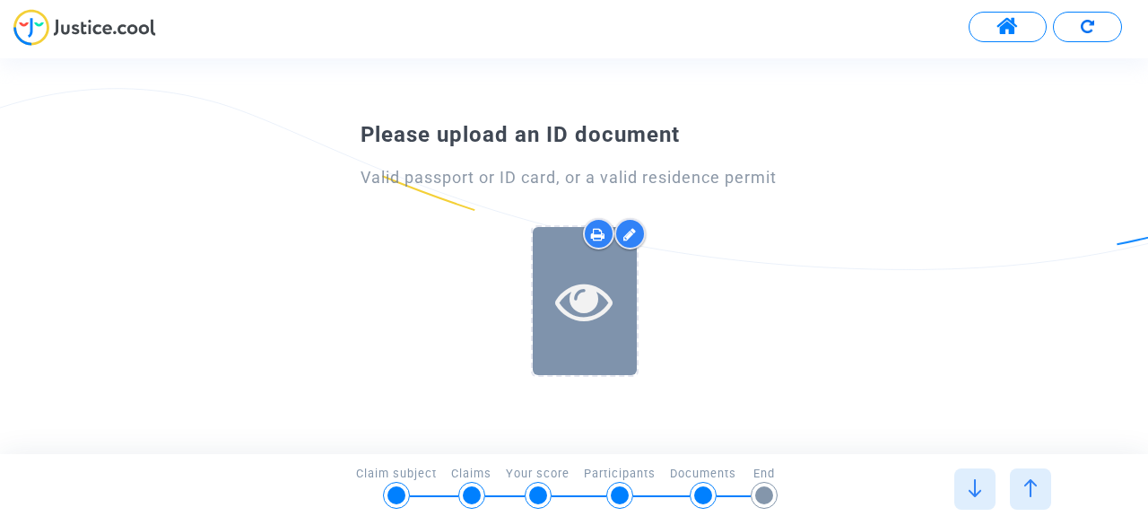
click at [571, 303] on icon at bounding box center [584, 300] width 58 height 57
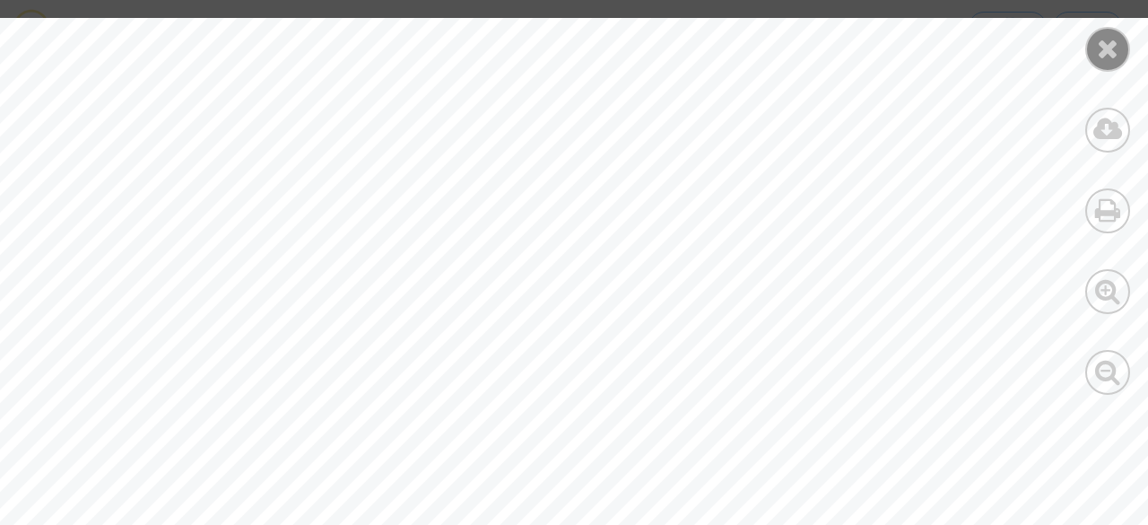
click at [1104, 55] on icon at bounding box center [1108, 48] width 22 height 27
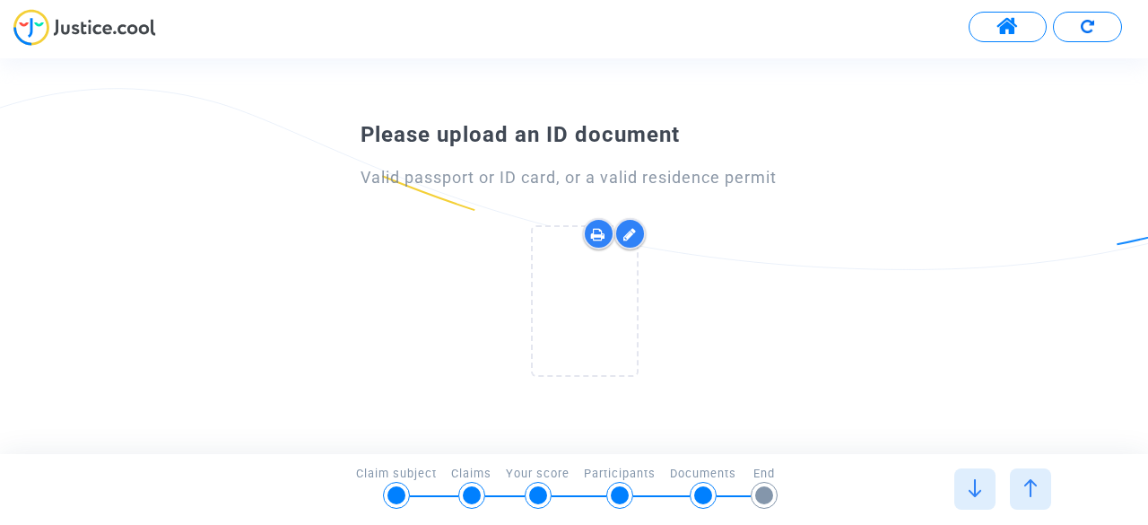
click at [629, 235] on icon at bounding box center [630, 234] width 13 height 14
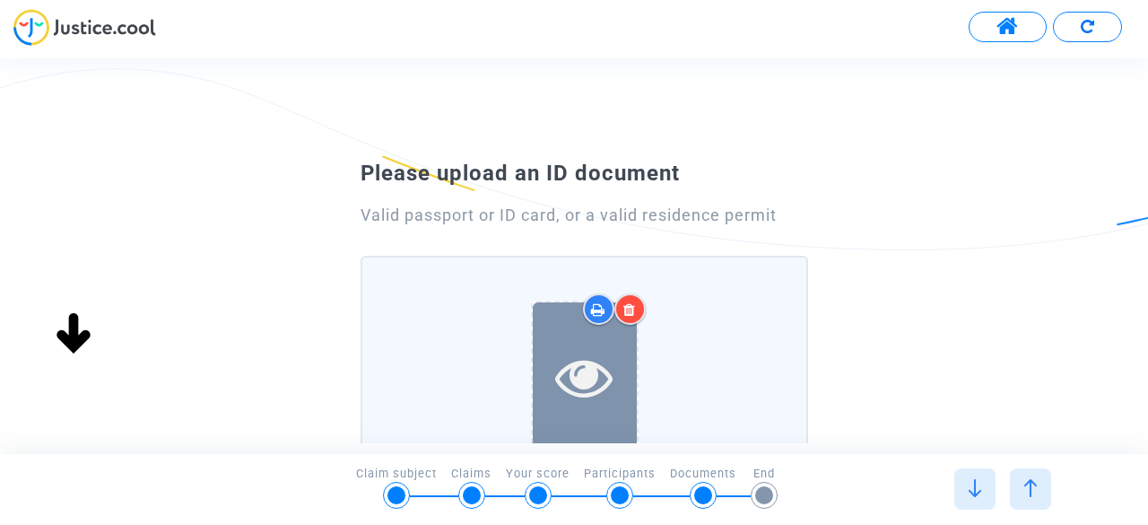
scroll to position [149, 0]
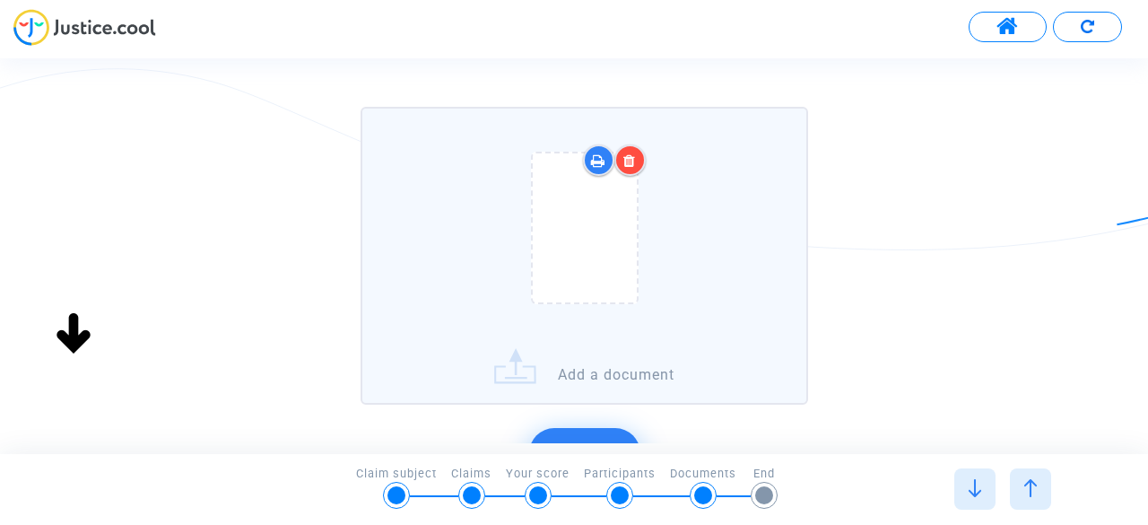
click at [624, 159] on icon at bounding box center [630, 160] width 13 height 14
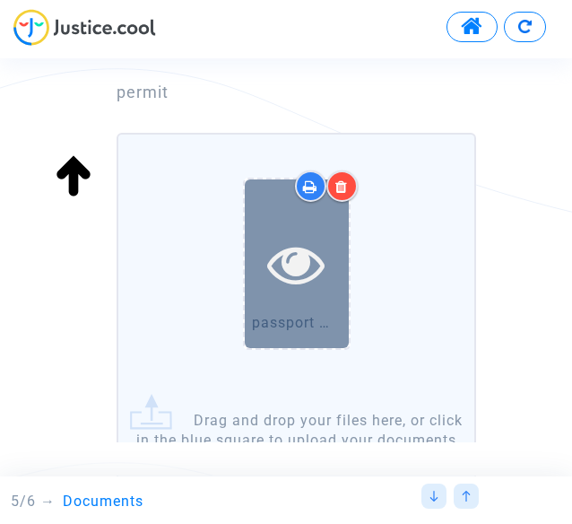
click at [296, 275] on icon at bounding box center [296, 263] width 58 height 57
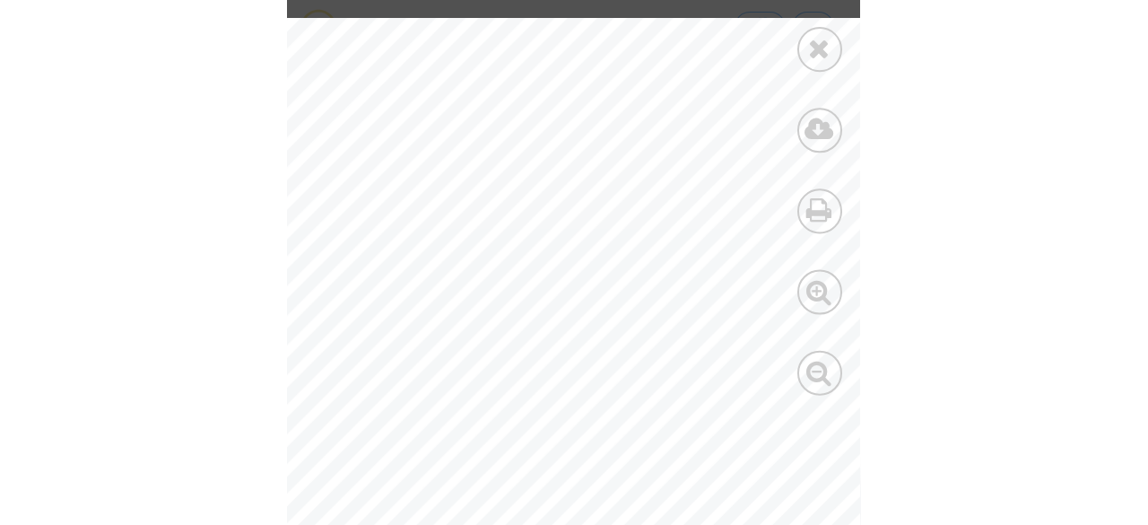
scroll to position [0, 6]
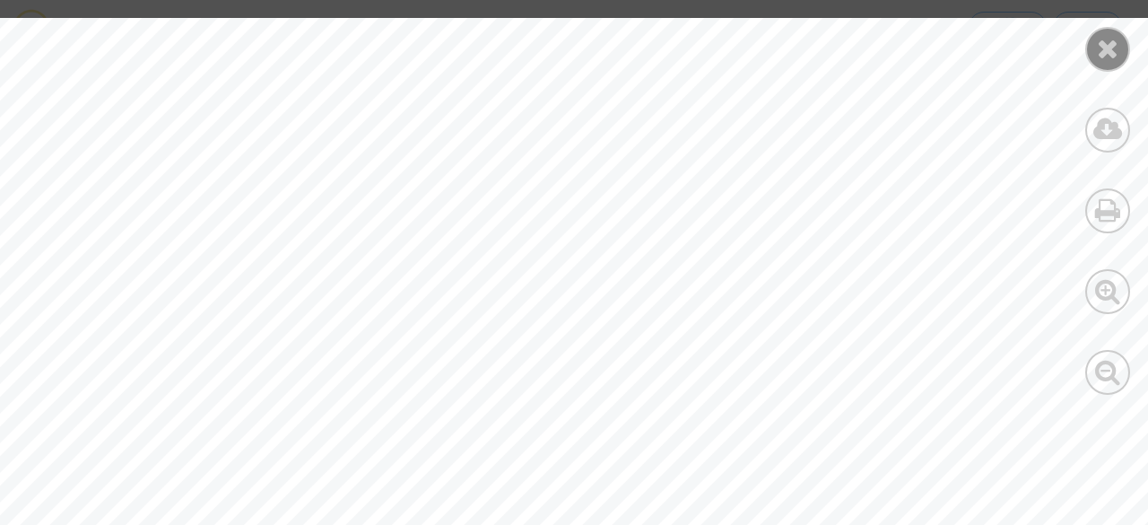
click at [1112, 47] on icon at bounding box center [1108, 48] width 22 height 27
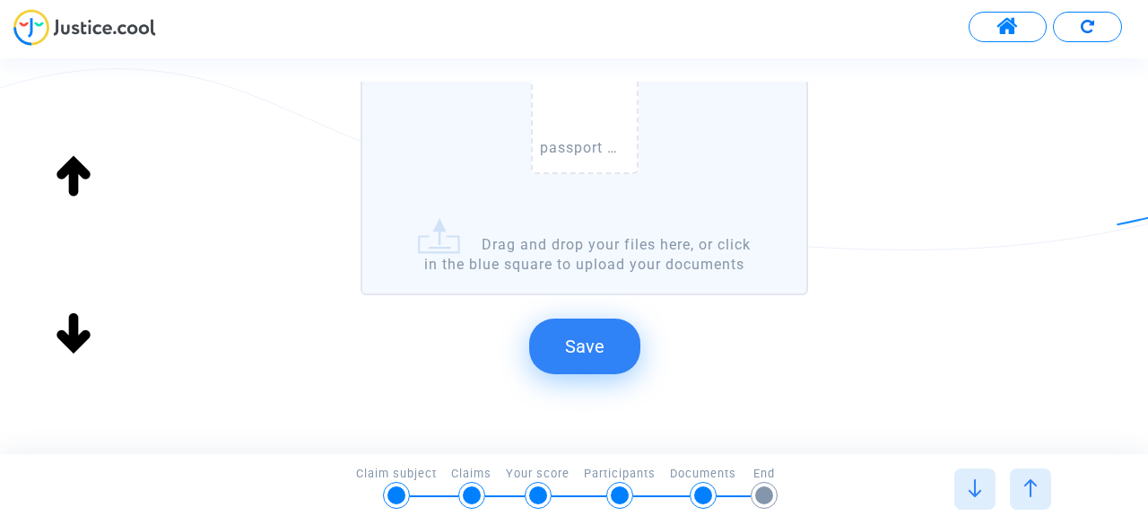
scroll to position [149, 0]
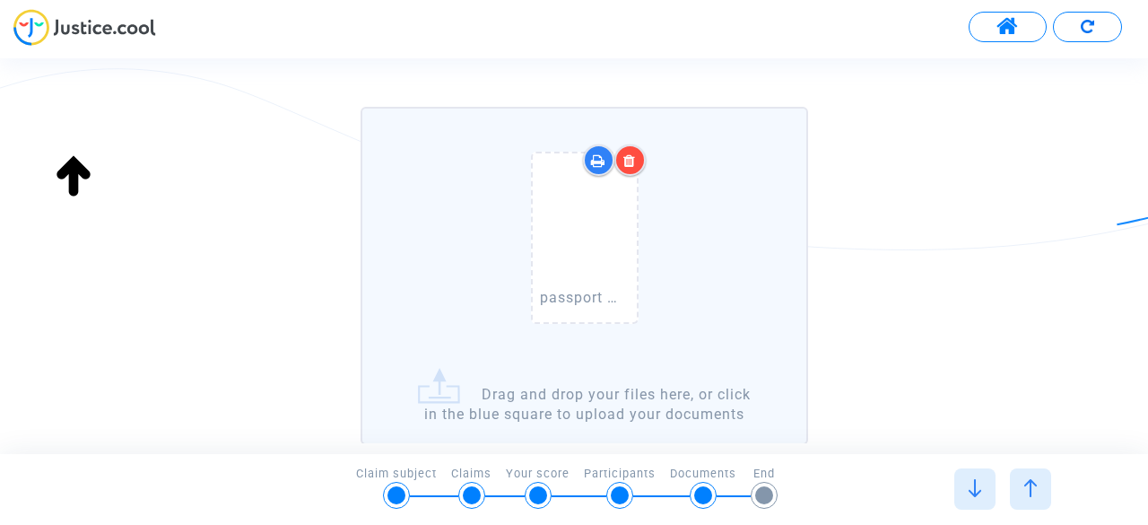
click at [603, 161] on icon at bounding box center [598, 160] width 14 height 14
click at [1047, 256] on div "Please upload an ID document Valid passport or ID card, or a valid residence pe…" at bounding box center [574, 274] width 1148 height 541
click at [458, 390] on label "passport mom (2).pdf Drag and drop your files here, or click in the blue square…" at bounding box center [585, 276] width 448 height 338
click at [0, 0] on input "passport mom (2).pdf Drag and drop your files here, or click in the blue square…" at bounding box center [0, 0] width 0 height 0
click at [631, 162] on icon at bounding box center [630, 160] width 13 height 14
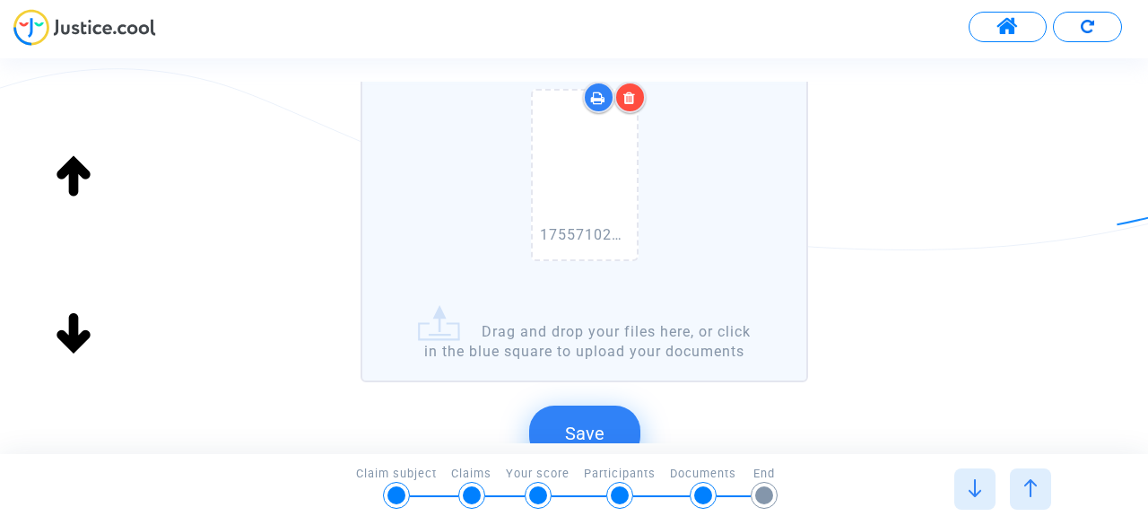
scroll to position [361, 0]
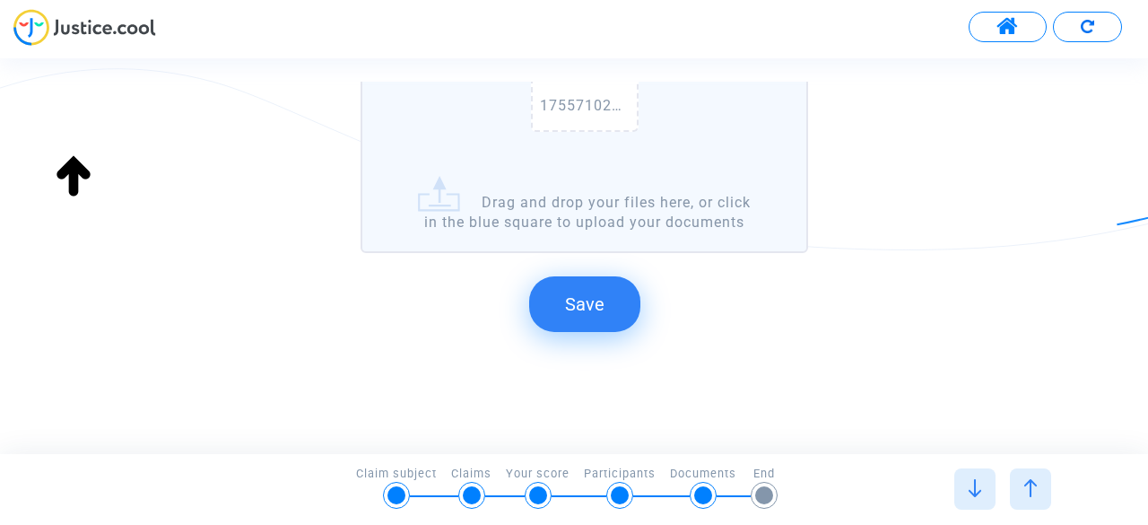
click at [578, 299] on span "Save" at bounding box center [584, 304] width 39 height 22
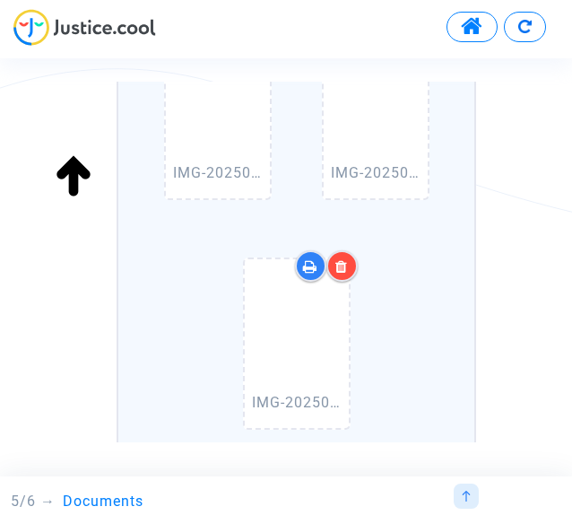
scroll to position [598, 0]
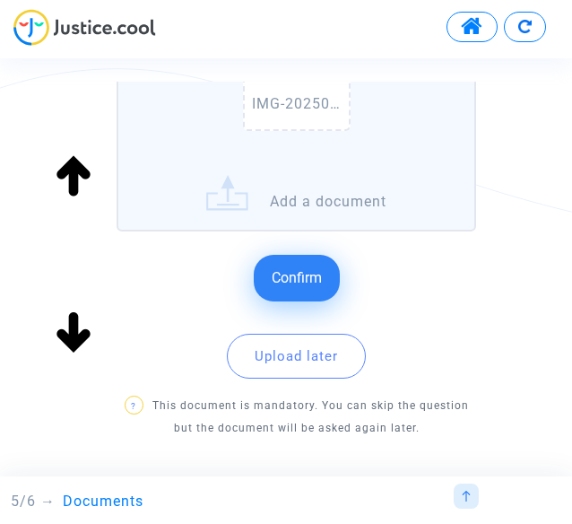
click at [302, 289] on button "Confirm" at bounding box center [297, 278] width 86 height 47
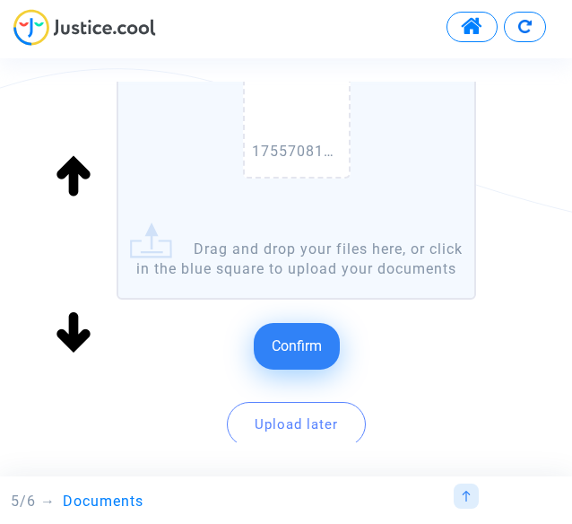
scroll to position [449, 0]
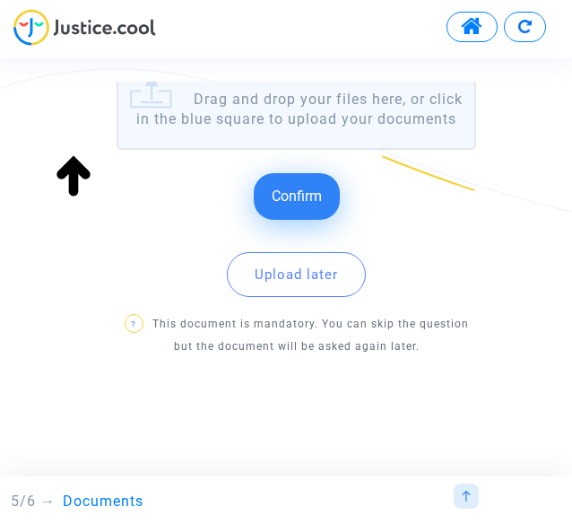
click at [291, 205] on span "Confirm" at bounding box center [297, 196] width 50 height 17
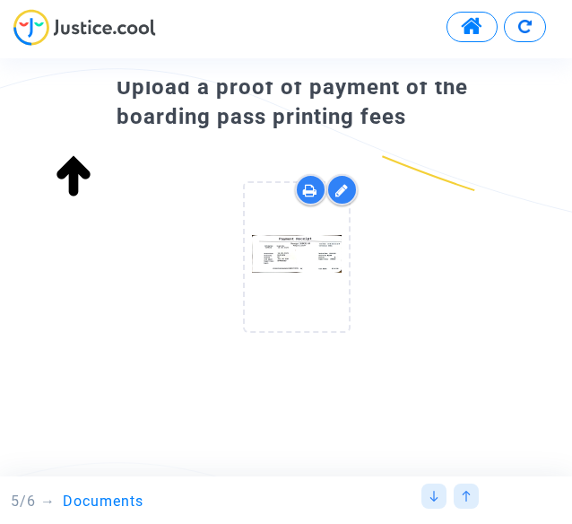
scroll to position [0, 0]
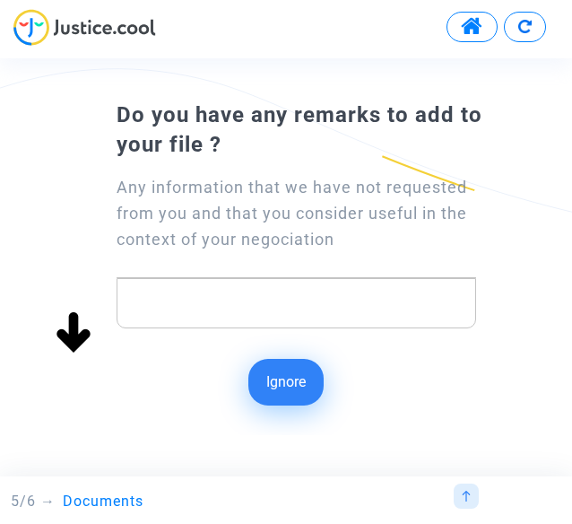
click at [277, 306] on p "Rich Text Editor, main" at bounding box center [296, 303] width 341 height 22
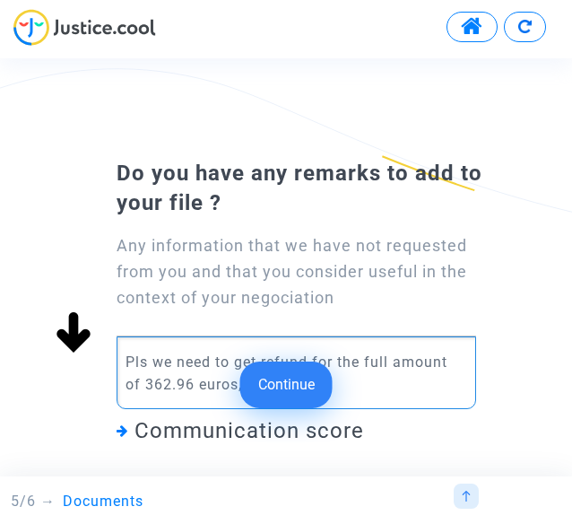
click at [244, 388] on p "Pls we need to get refund for the full amount of 362.96 euros, pls we need" at bounding box center [296, 373] width 341 height 45
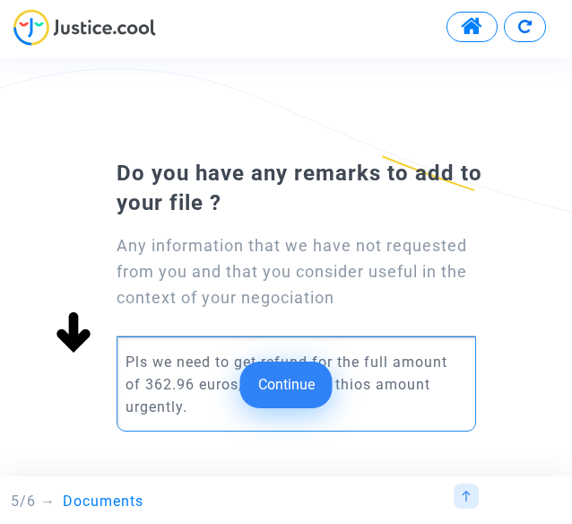
scroll to position [149, 0]
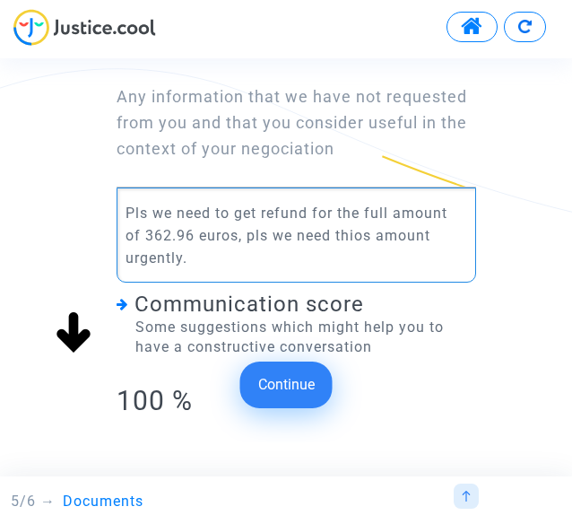
drag, startPoint x: 361, startPoint y: 229, endPoint x: 400, endPoint y: 293, distance: 75.7
click at [361, 231] on p "Pls we need to get refund for the full amount of 362.96 euros, pls we need thio…" at bounding box center [296, 235] width 341 height 67
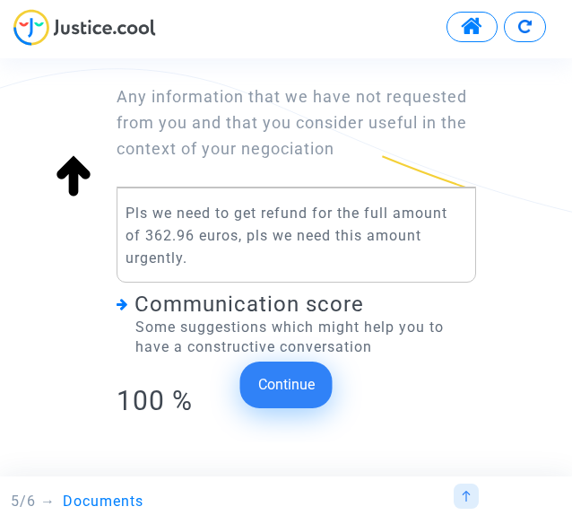
click at [303, 385] on button "Continue" at bounding box center [286, 385] width 92 height 47
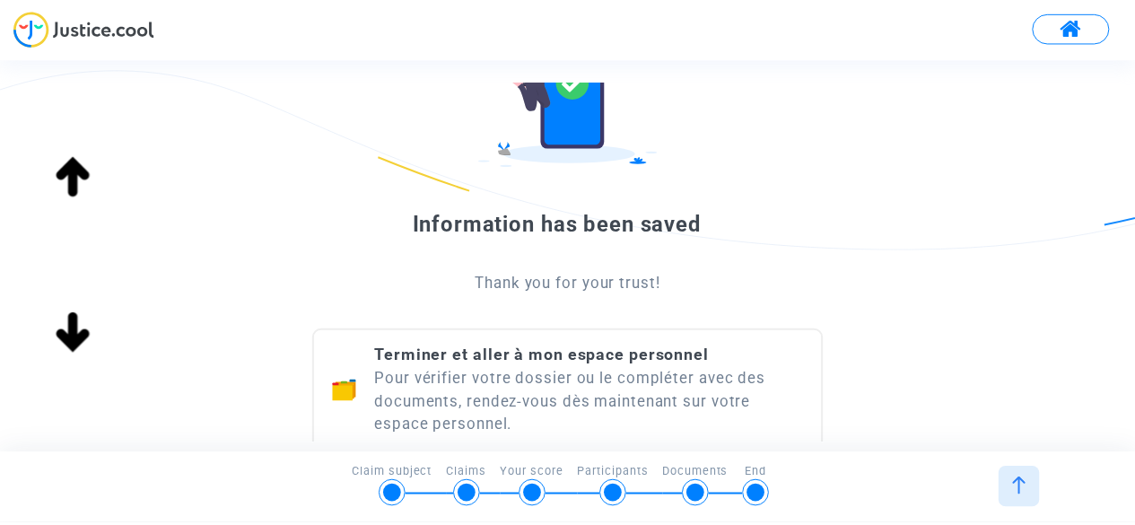
scroll to position [285, 0]
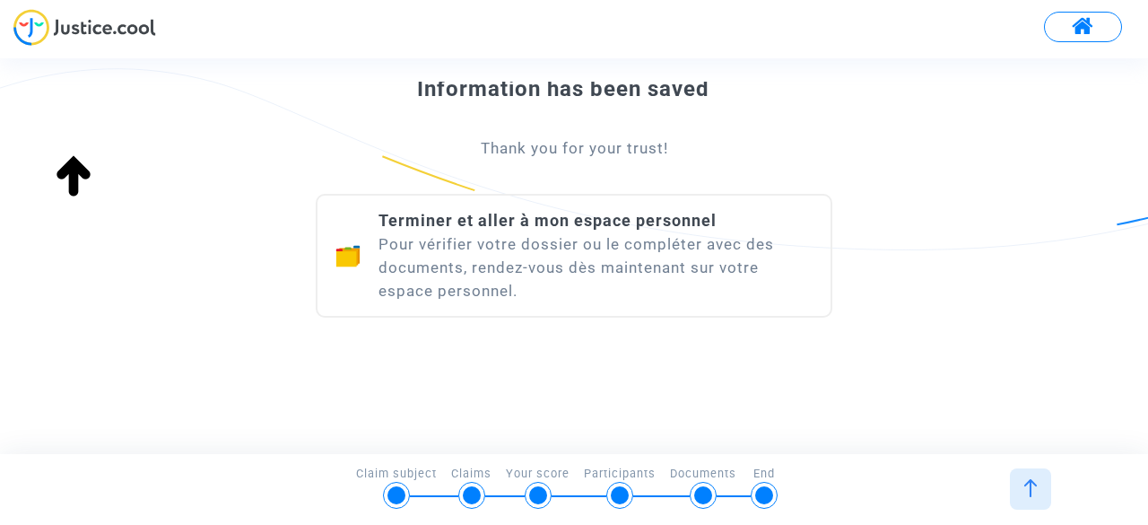
click at [532, 258] on div "Terminer et aller à mon espace personnel Pour vérifier votre dossier ou le comp…" at bounding box center [596, 255] width 434 height 93
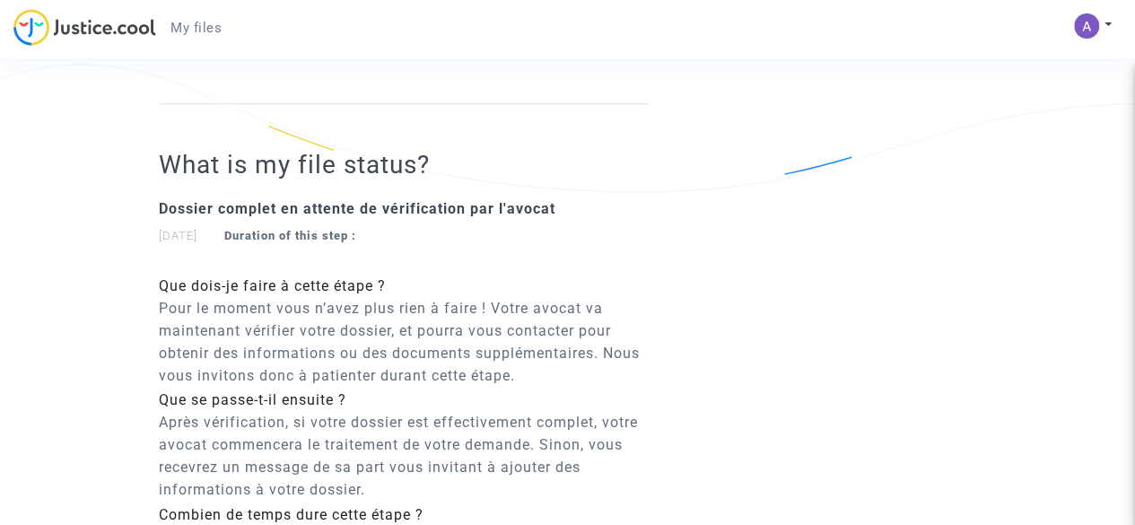
scroll to position [1139, 0]
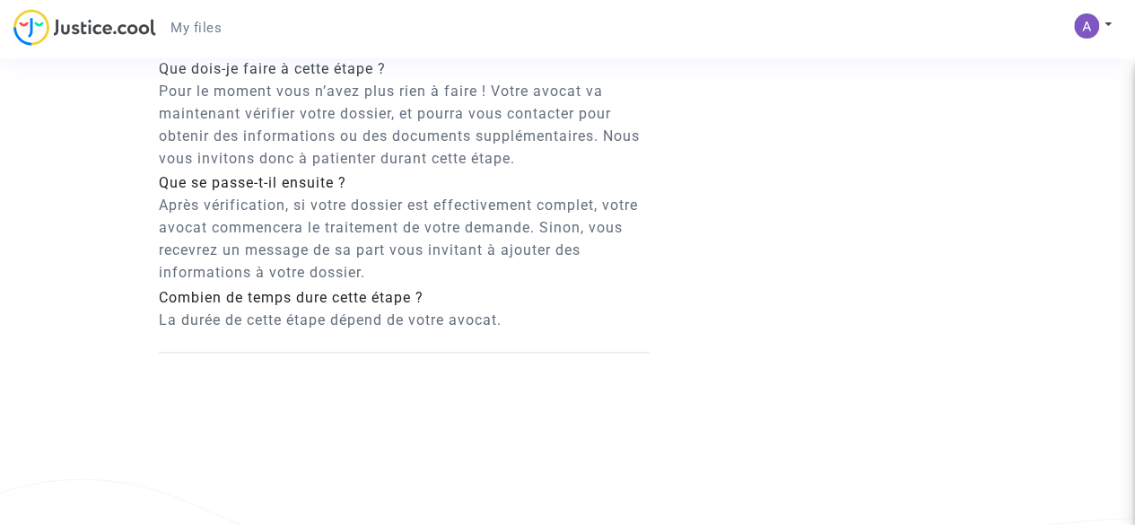
drag, startPoint x: 160, startPoint y: 132, endPoint x: 700, endPoint y: 390, distance: 598.7
copy div "Ref. CFR-250820-FAW7 Step Dossier complet en attente de vérification par l'avoc…"
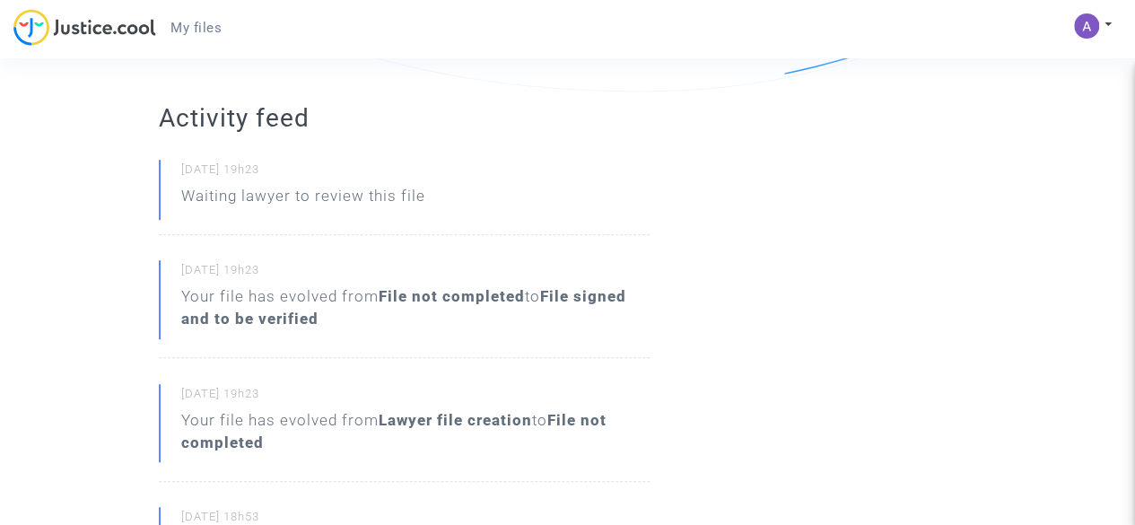
scroll to position [0, 0]
